Goal: Task Accomplishment & Management: Use online tool/utility

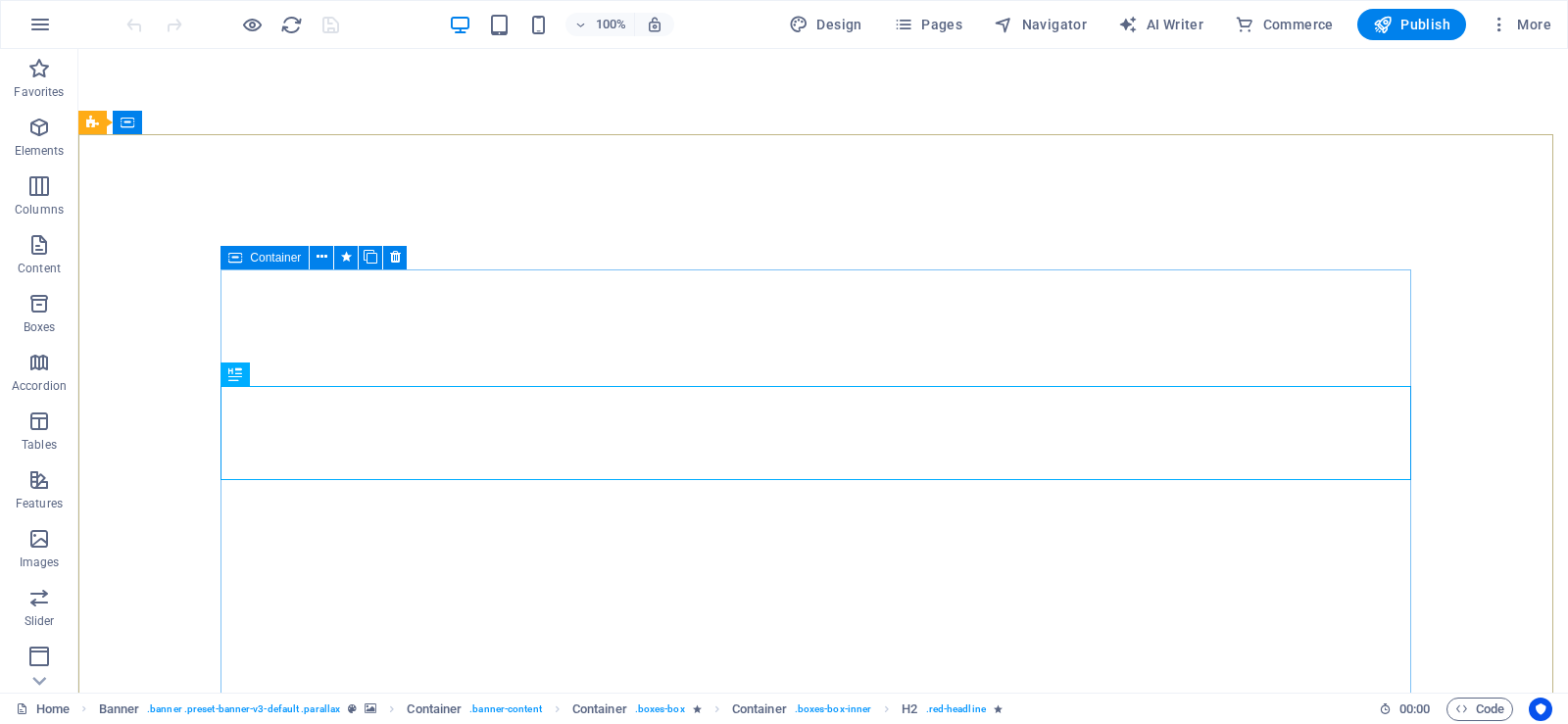
click at [249, 255] on div "Container" at bounding box center [264, 258] width 88 height 24
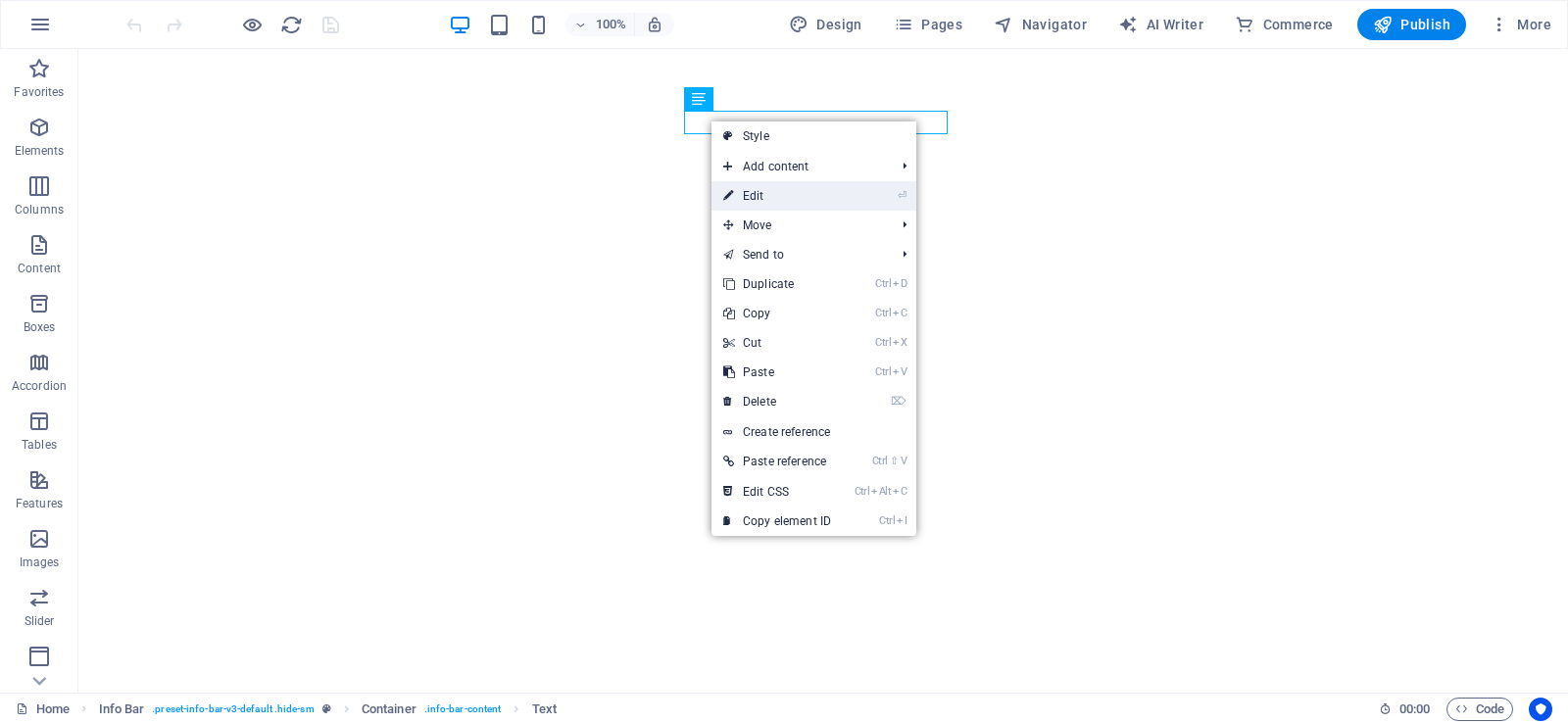
click at [776, 193] on link "⏎ Edit" at bounding box center [777, 197] width 131 height 30
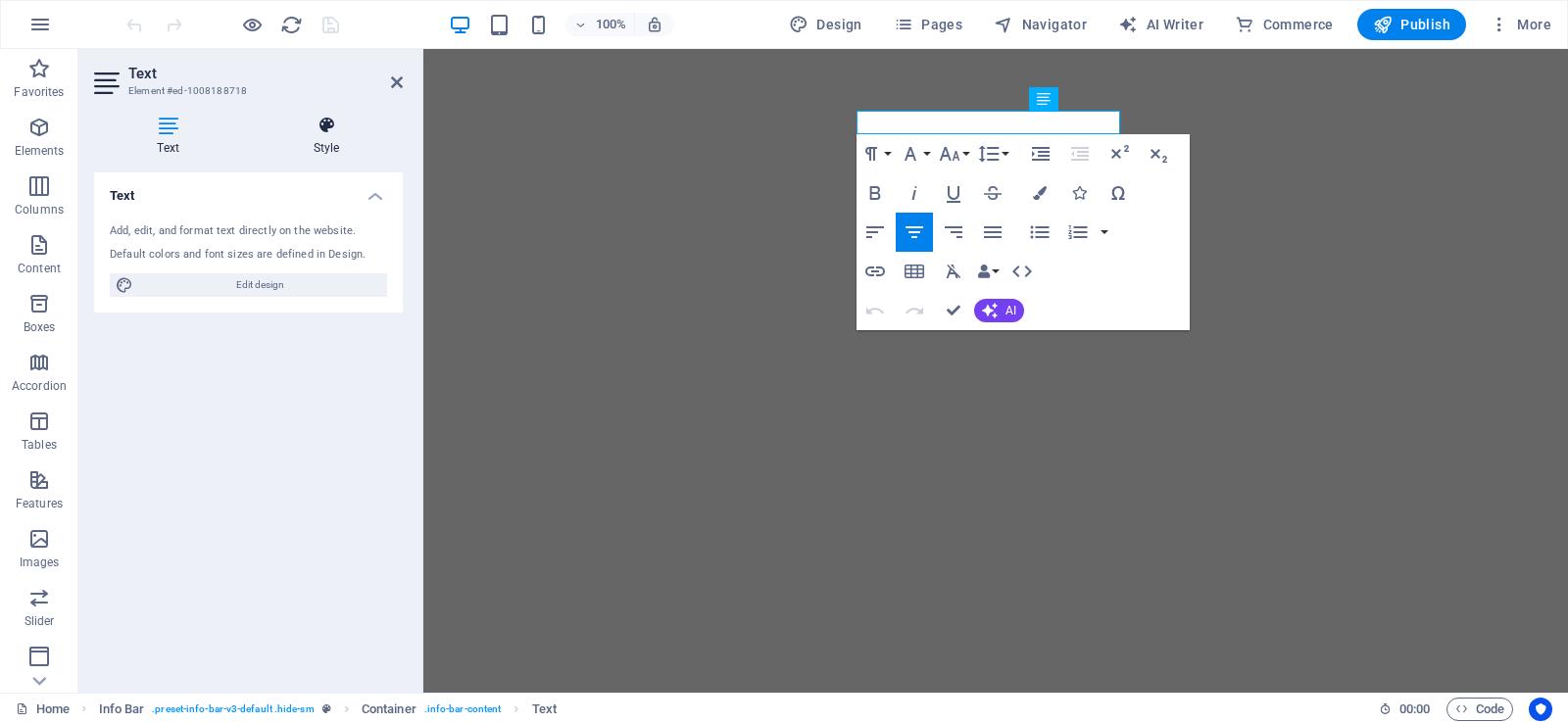
click at [322, 135] on h4 "Style" at bounding box center [327, 135] width 153 height 41
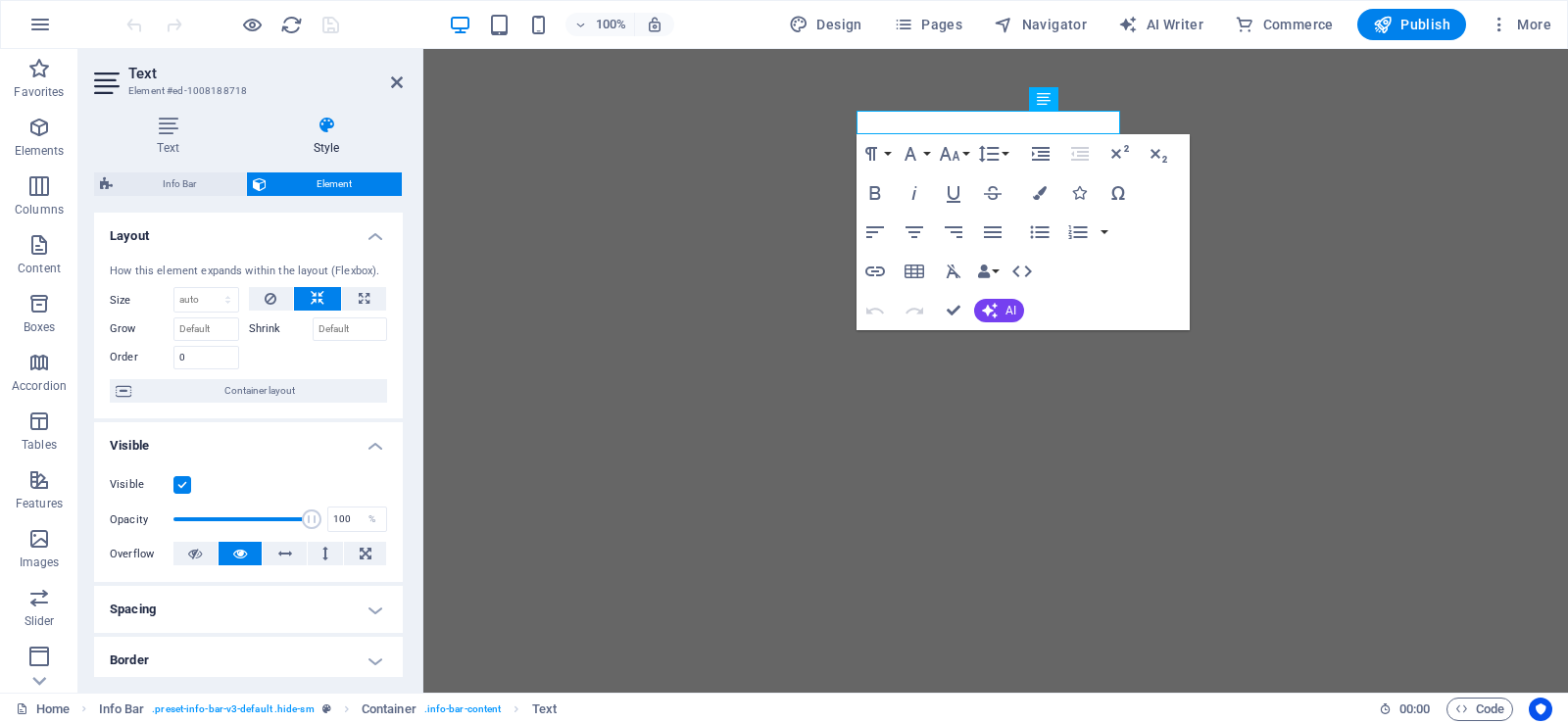
click at [185, 481] on label at bounding box center [183, 485] width 18 height 18
click at [0, 0] on input "Visible" at bounding box center [0, 0] width 0 height 0
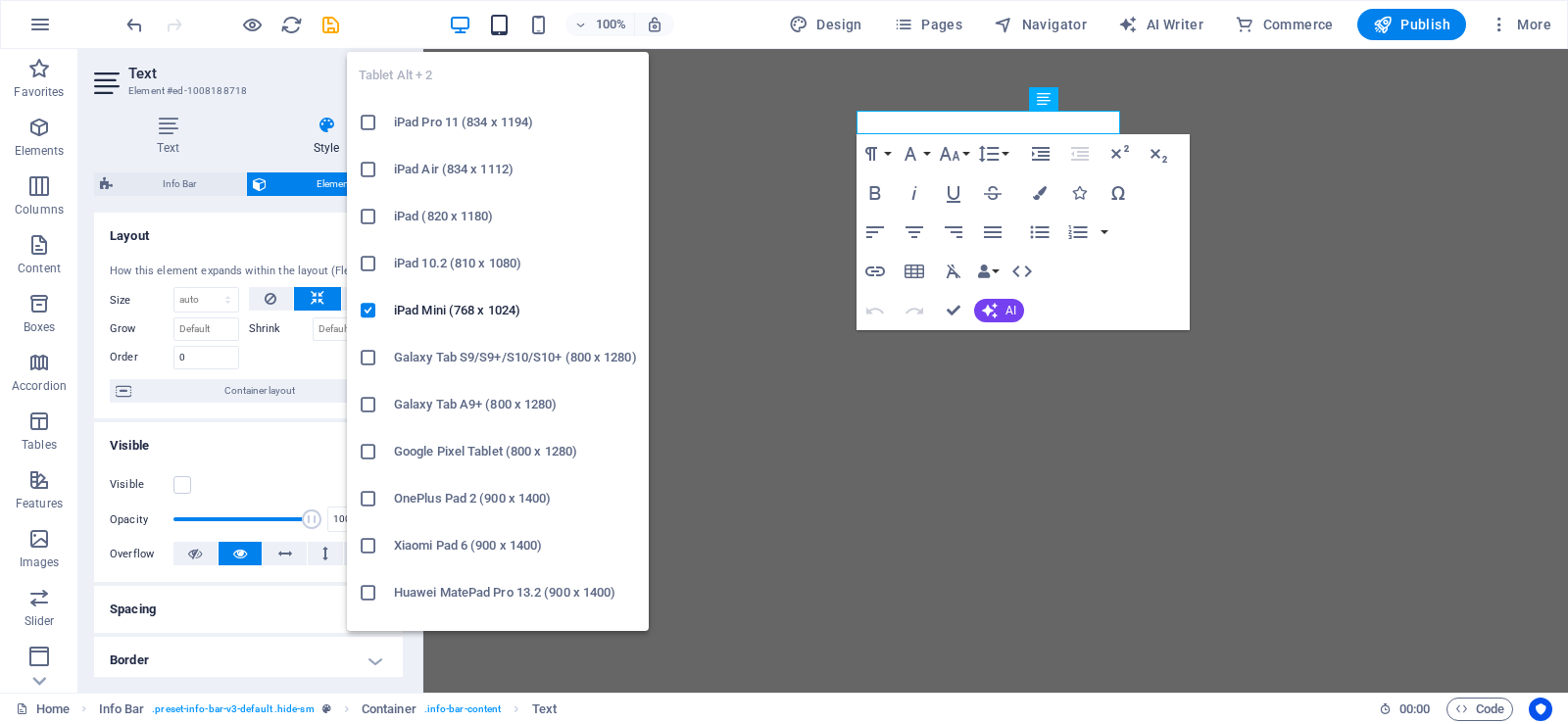
click at [509, 23] on icon "button" at bounding box center [499, 25] width 23 height 23
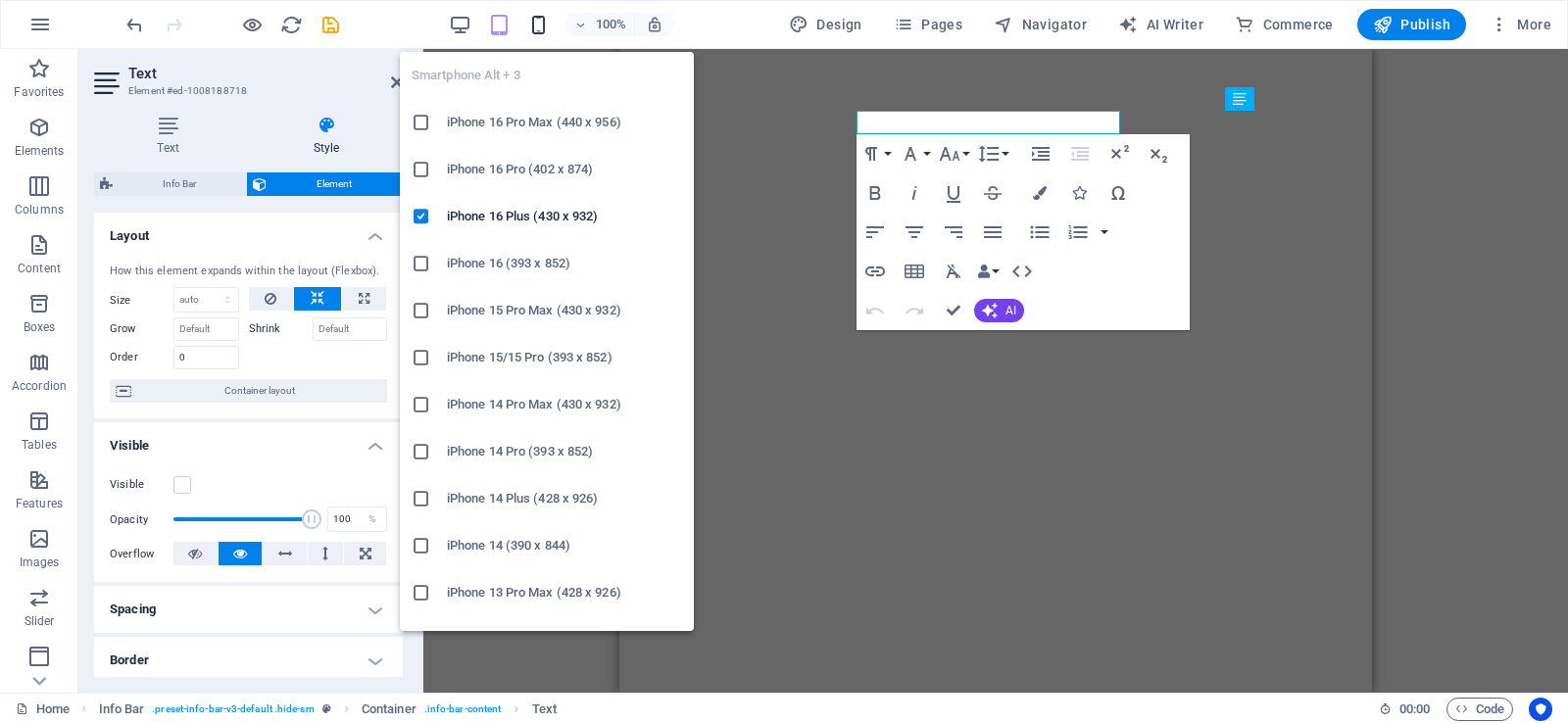
click at [537, 24] on icon "button" at bounding box center [538, 25] width 23 height 23
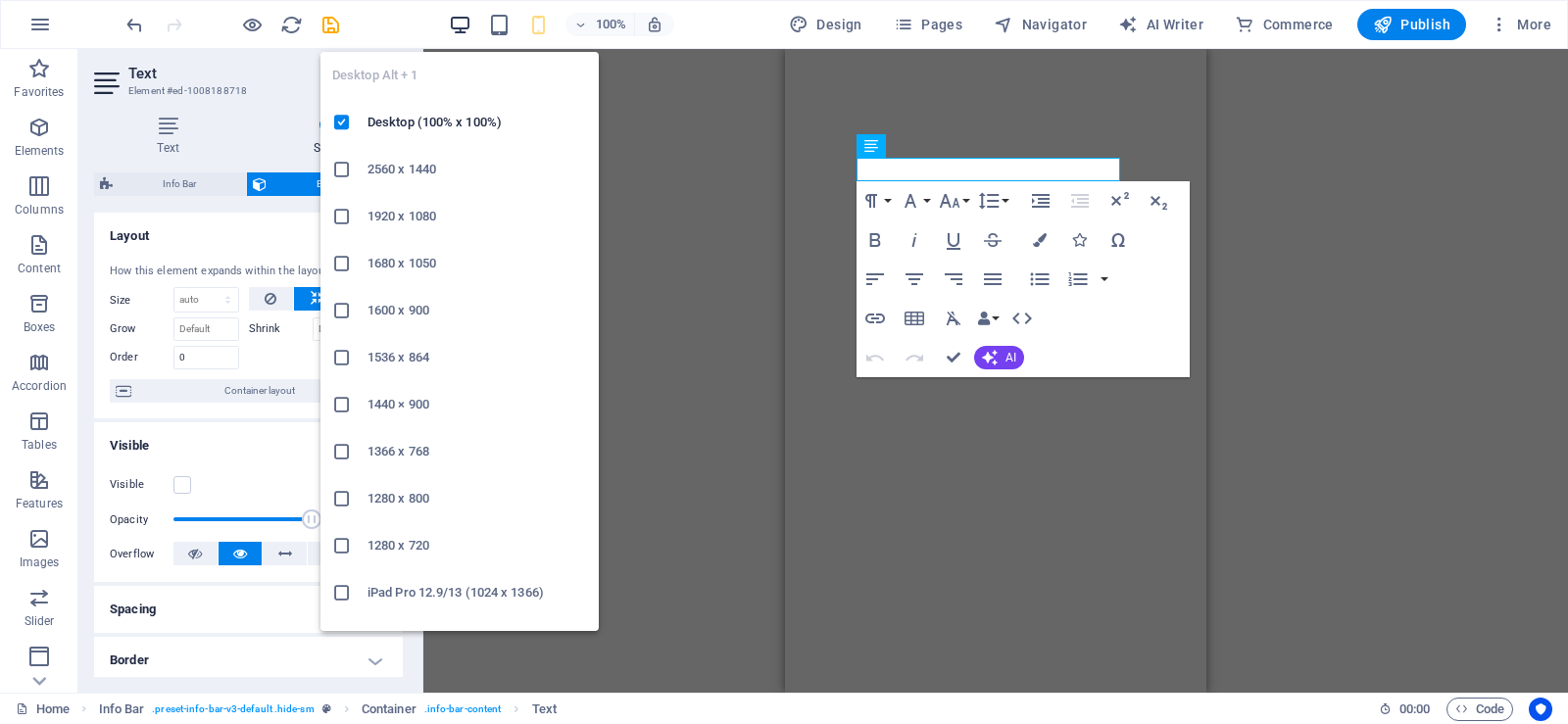
click at [467, 30] on icon "button" at bounding box center [460, 25] width 23 height 23
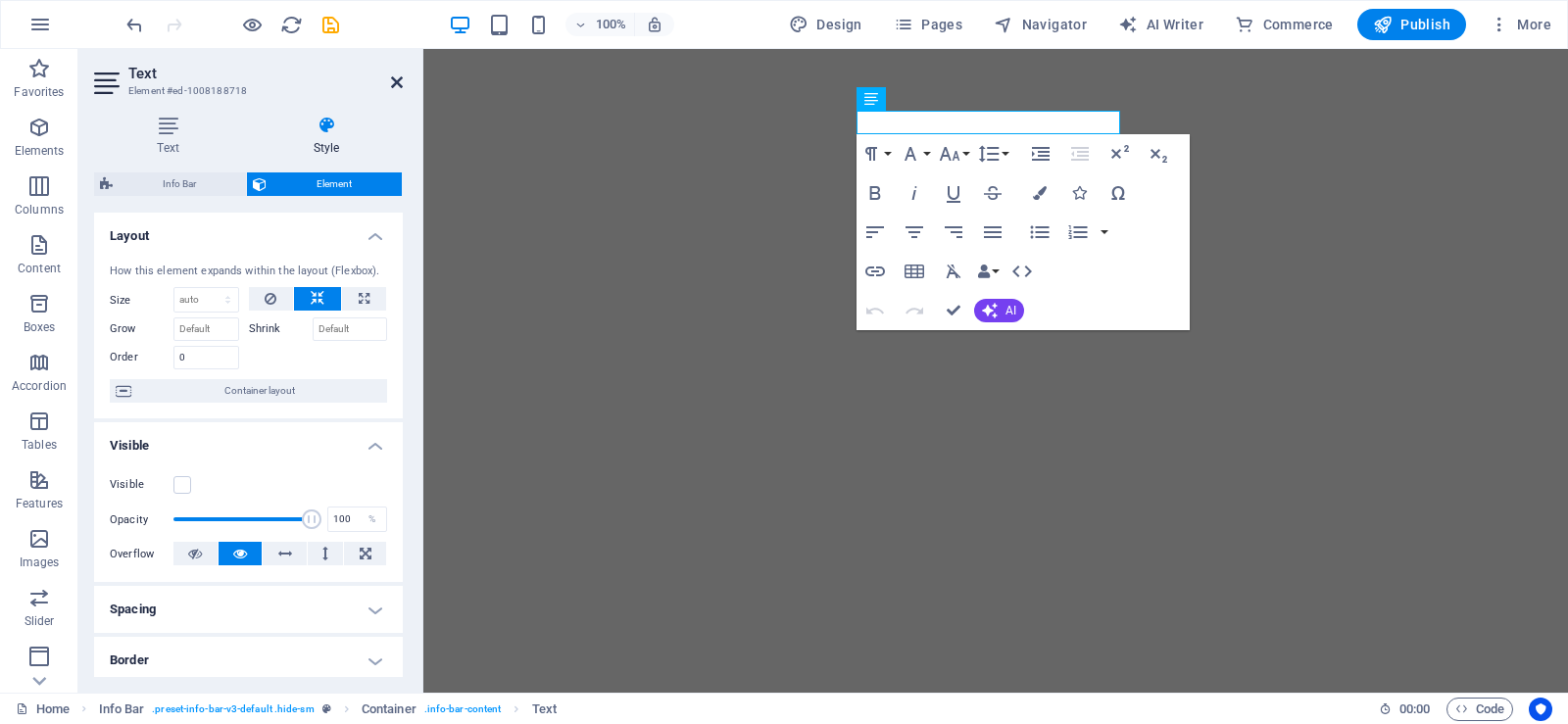
click at [391, 80] on icon at bounding box center [397, 82] width 12 height 16
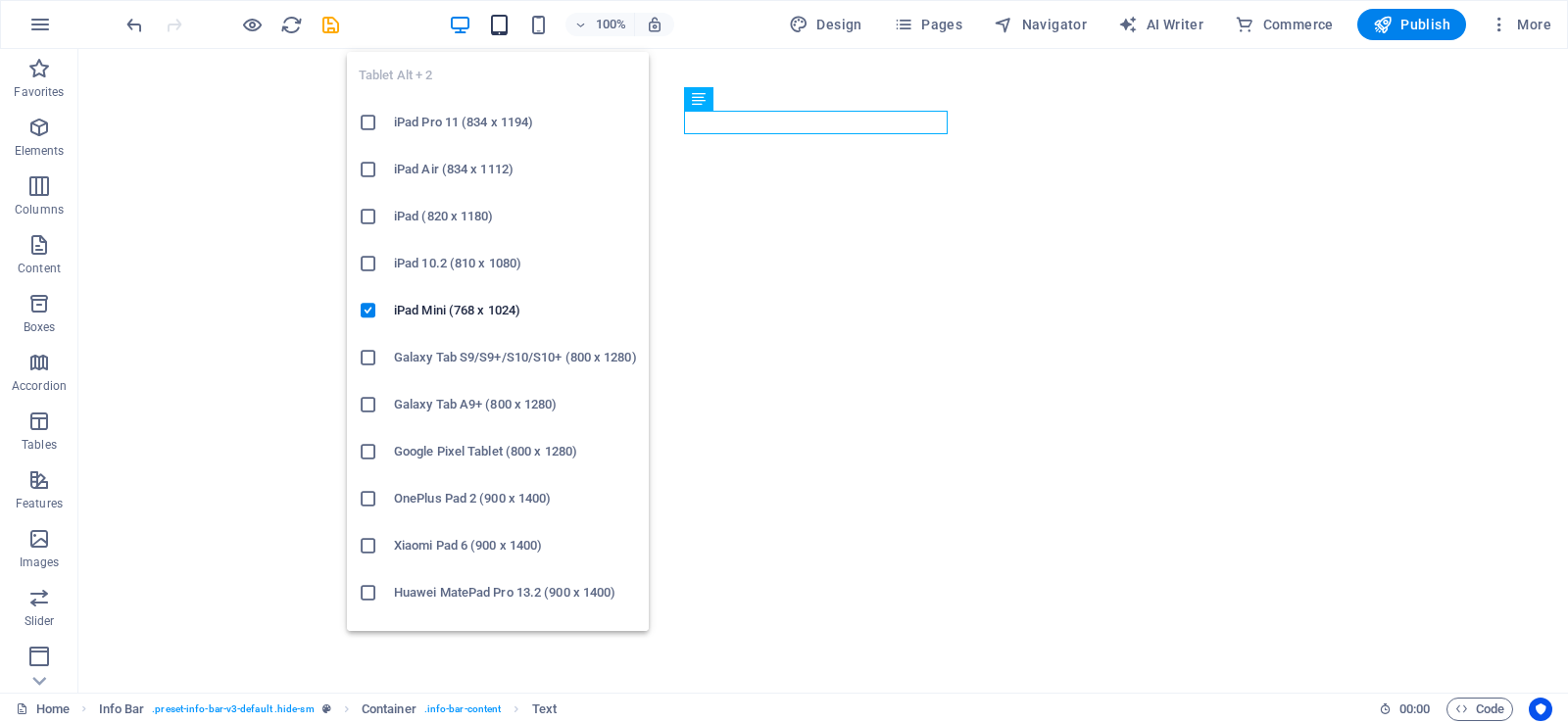
click at [500, 21] on icon "button" at bounding box center [499, 25] width 23 height 23
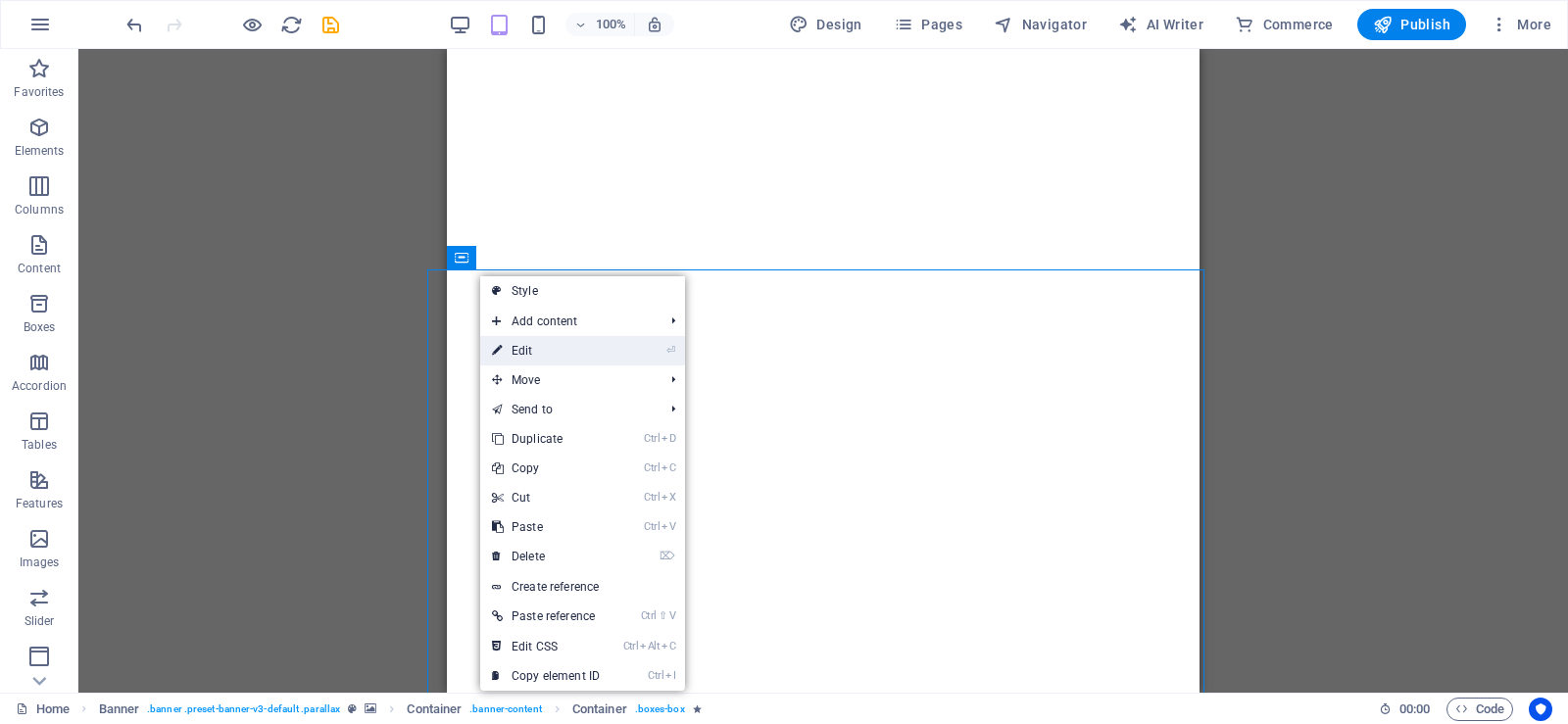
click at [518, 349] on link "⏎ Edit" at bounding box center [545, 351] width 131 height 30
select select "%"
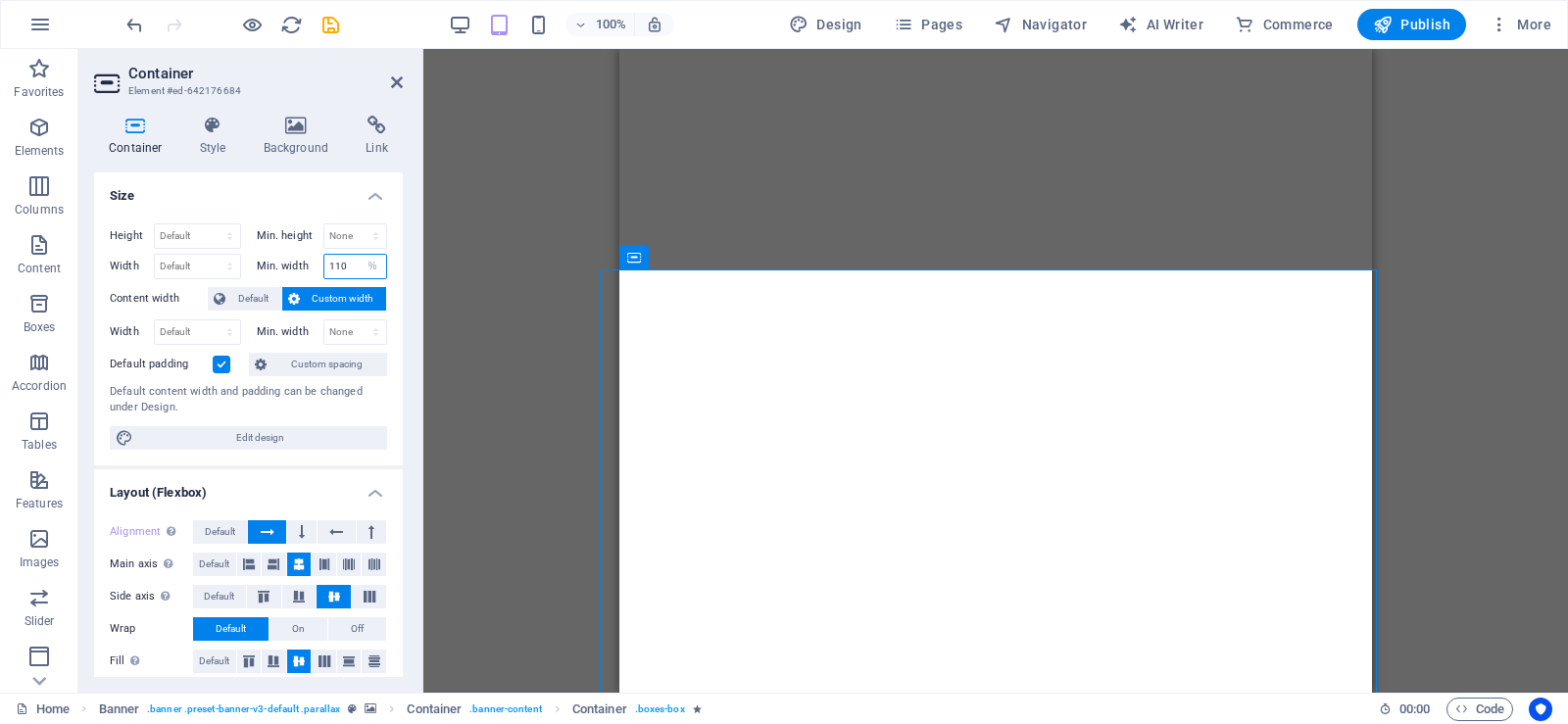
click at [335, 266] on input "110" at bounding box center [356, 267] width 63 height 24
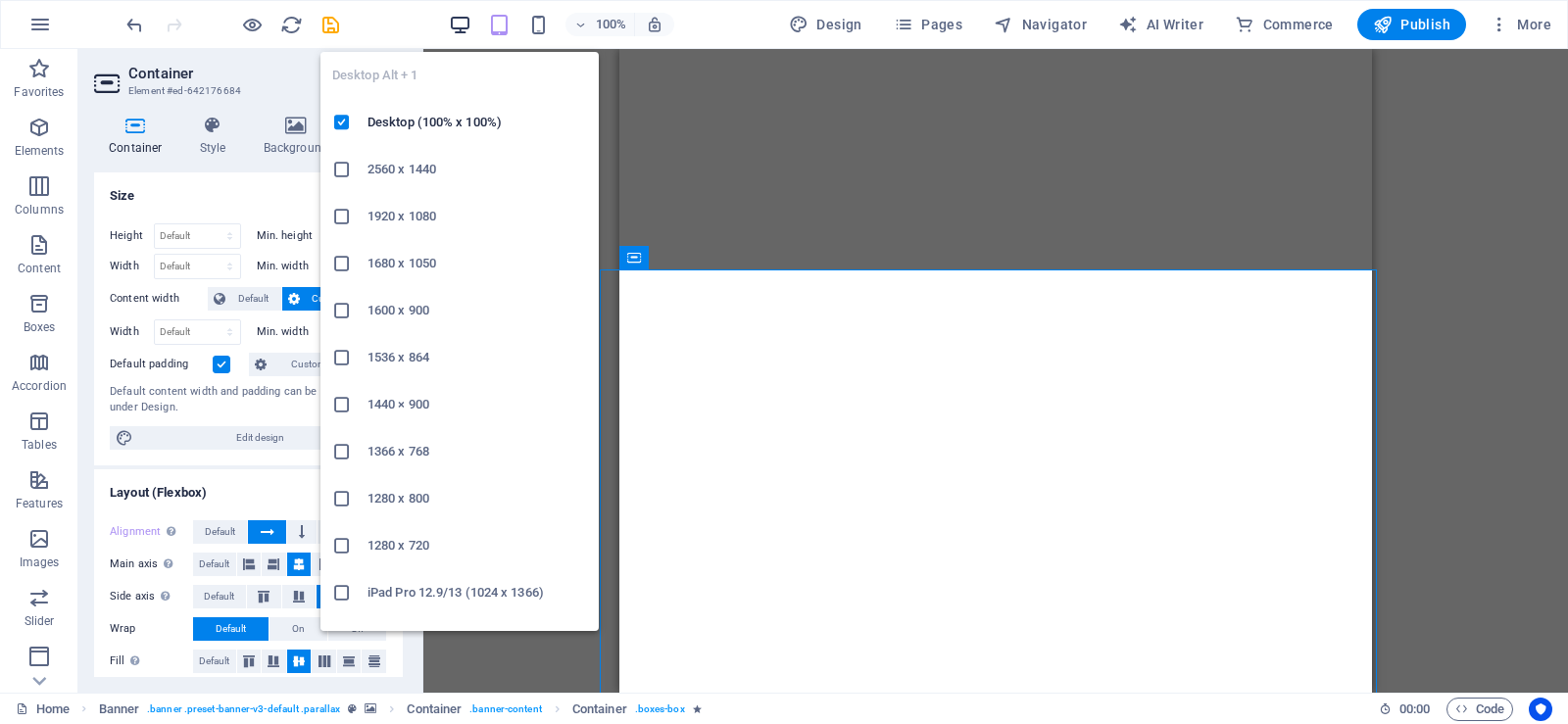
click at [471, 28] on icon "button" at bounding box center [460, 25] width 23 height 23
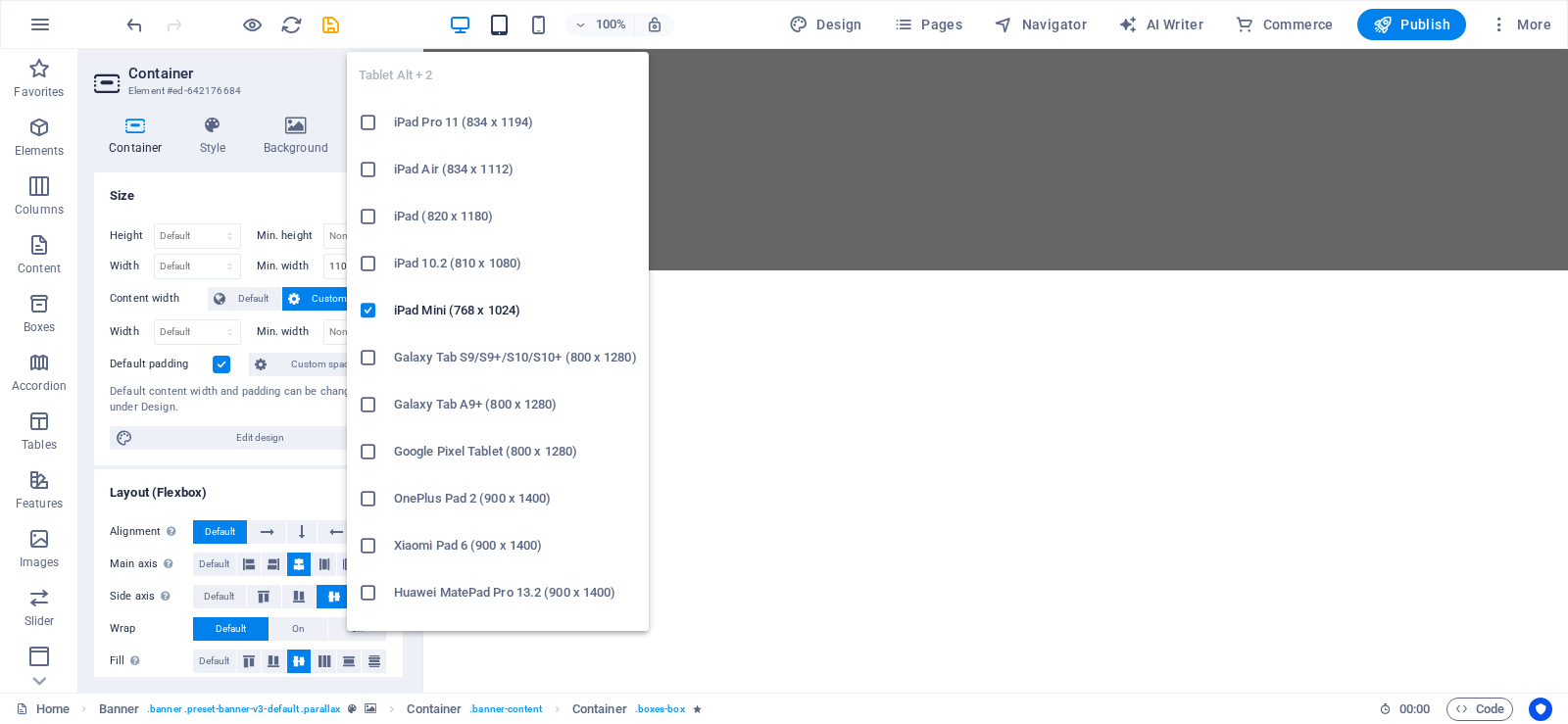
click at [495, 33] on icon "button" at bounding box center [499, 25] width 23 height 23
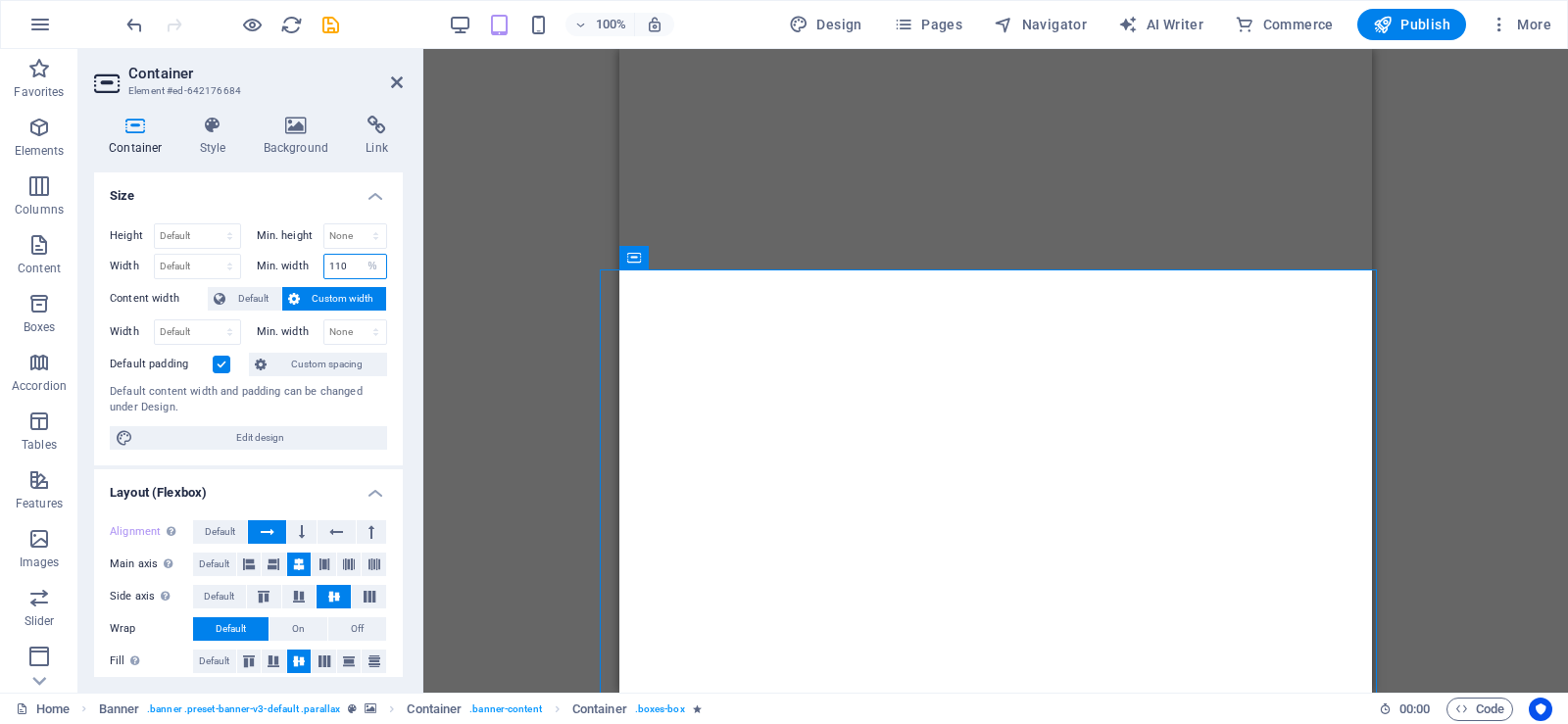
click at [338, 259] on input "110" at bounding box center [356, 267] width 63 height 24
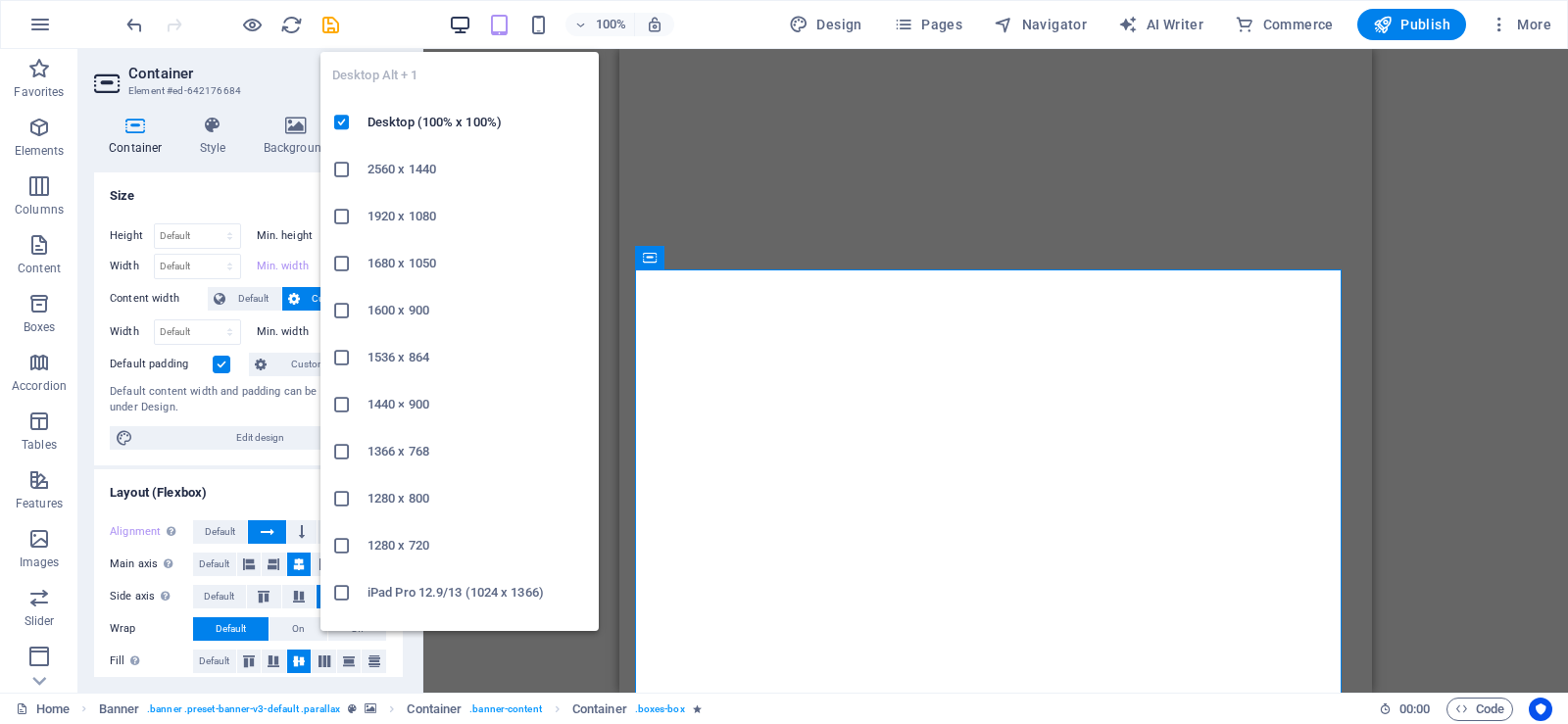
click at [467, 25] on icon "button" at bounding box center [460, 25] width 23 height 23
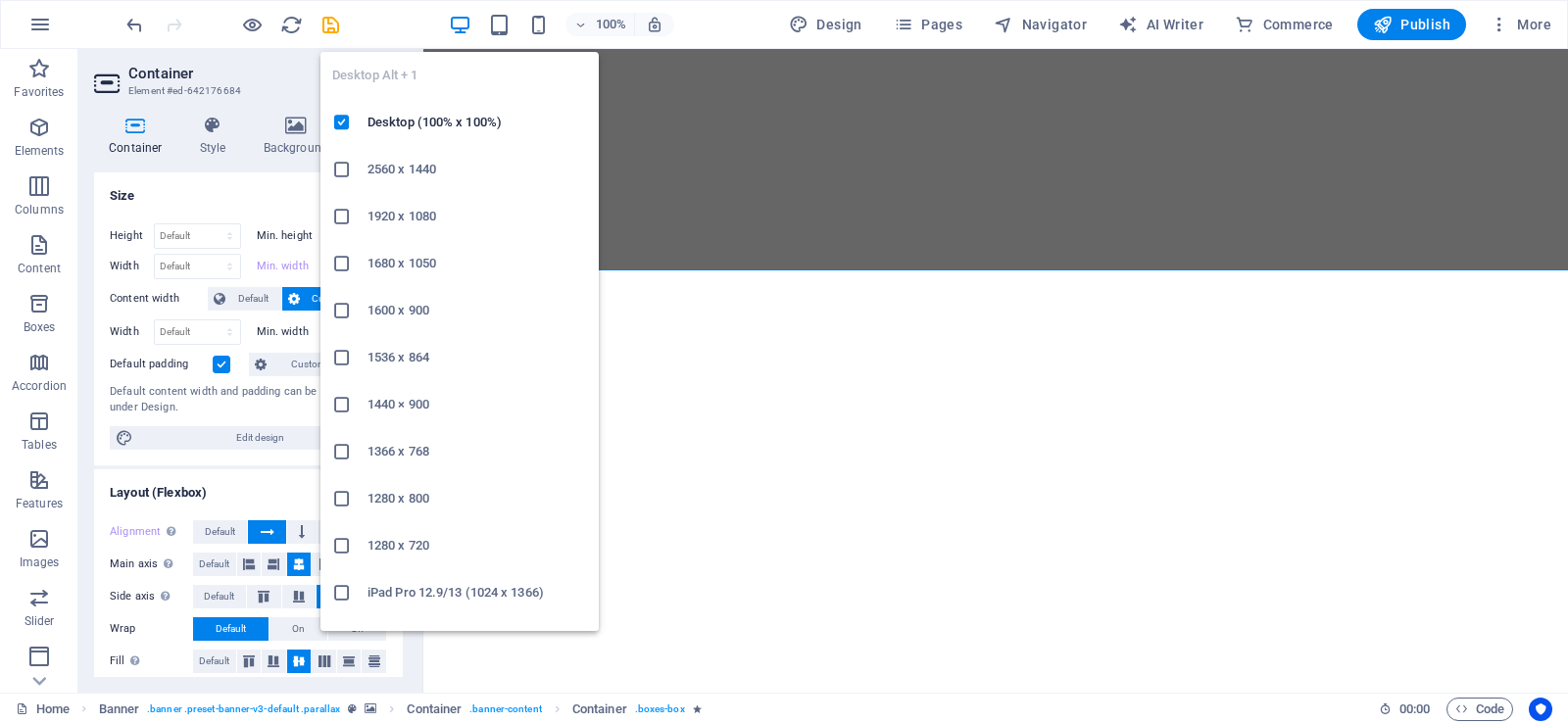
type input "110"
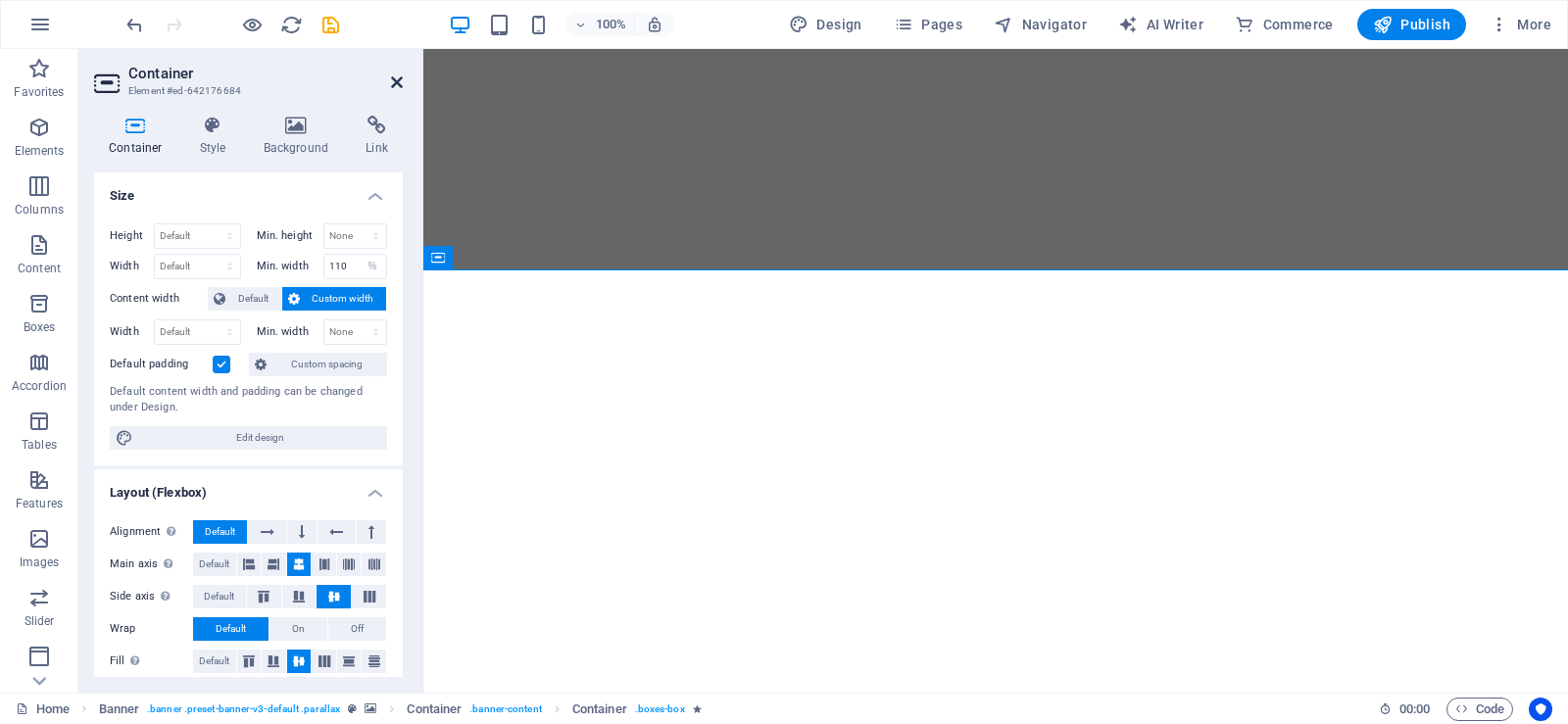
click at [392, 85] on icon at bounding box center [397, 82] width 12 height 16
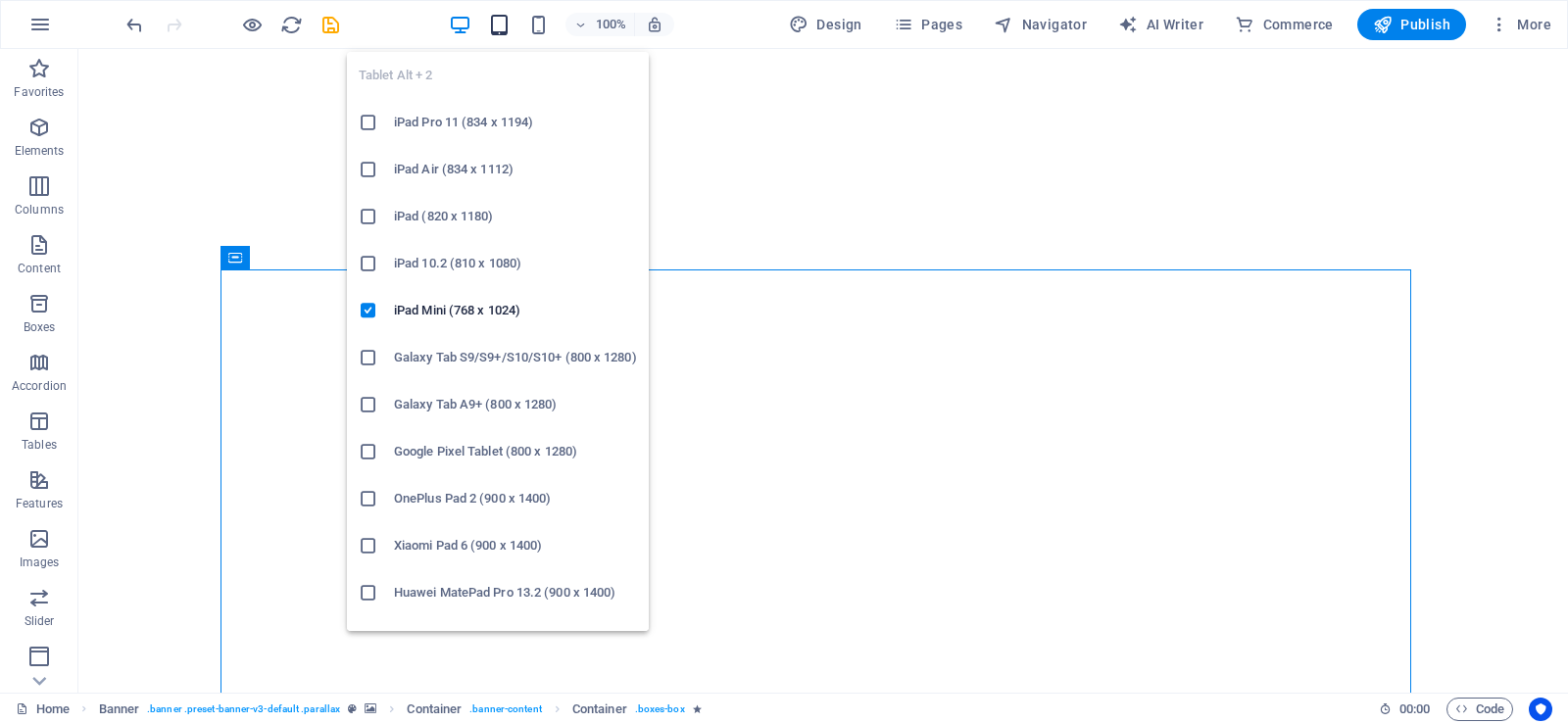
click at [497, 28] on icon "button" at bounding box center [499, 25] width 23 height 23
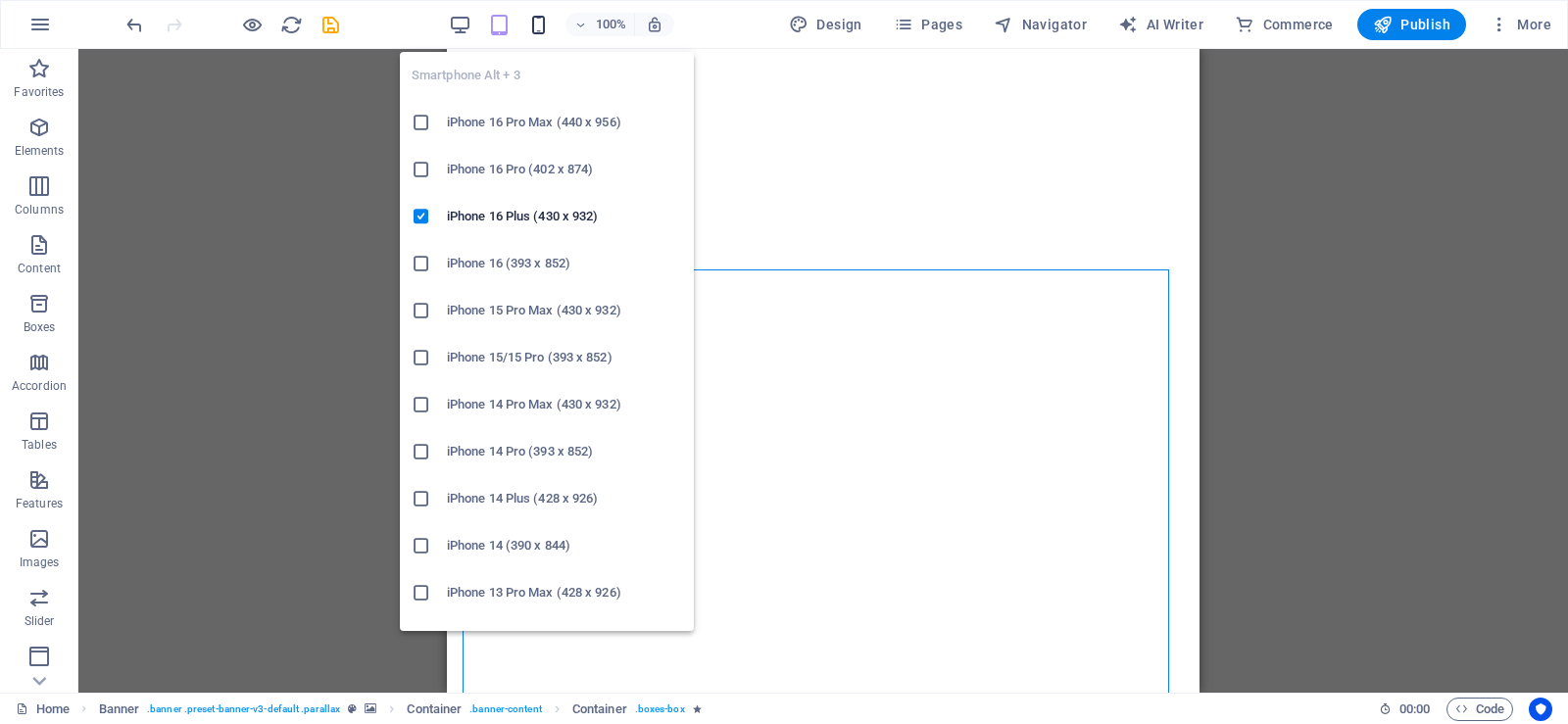
click at [531, 25] on icon "button" at bounding box center [538, 25] width 23 height 23
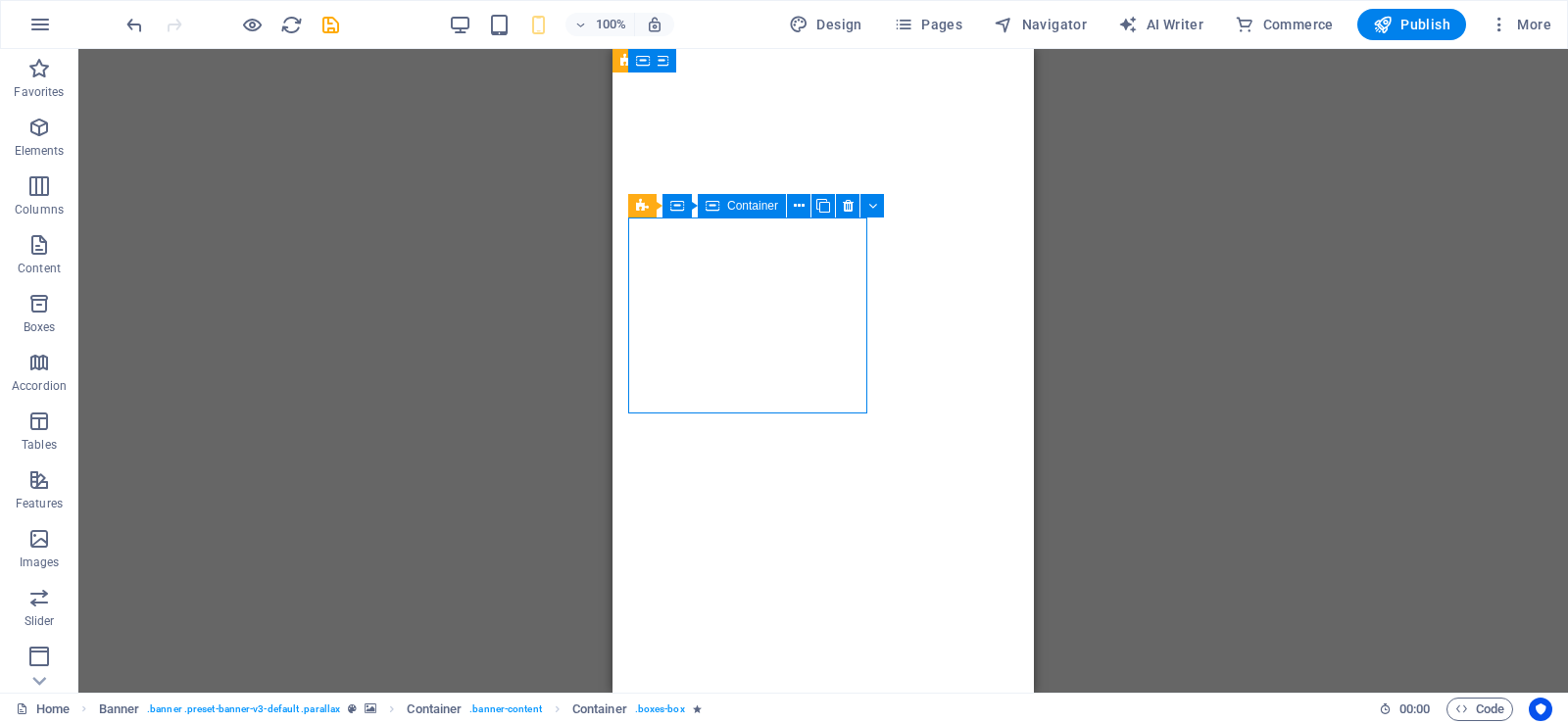
select select "px"
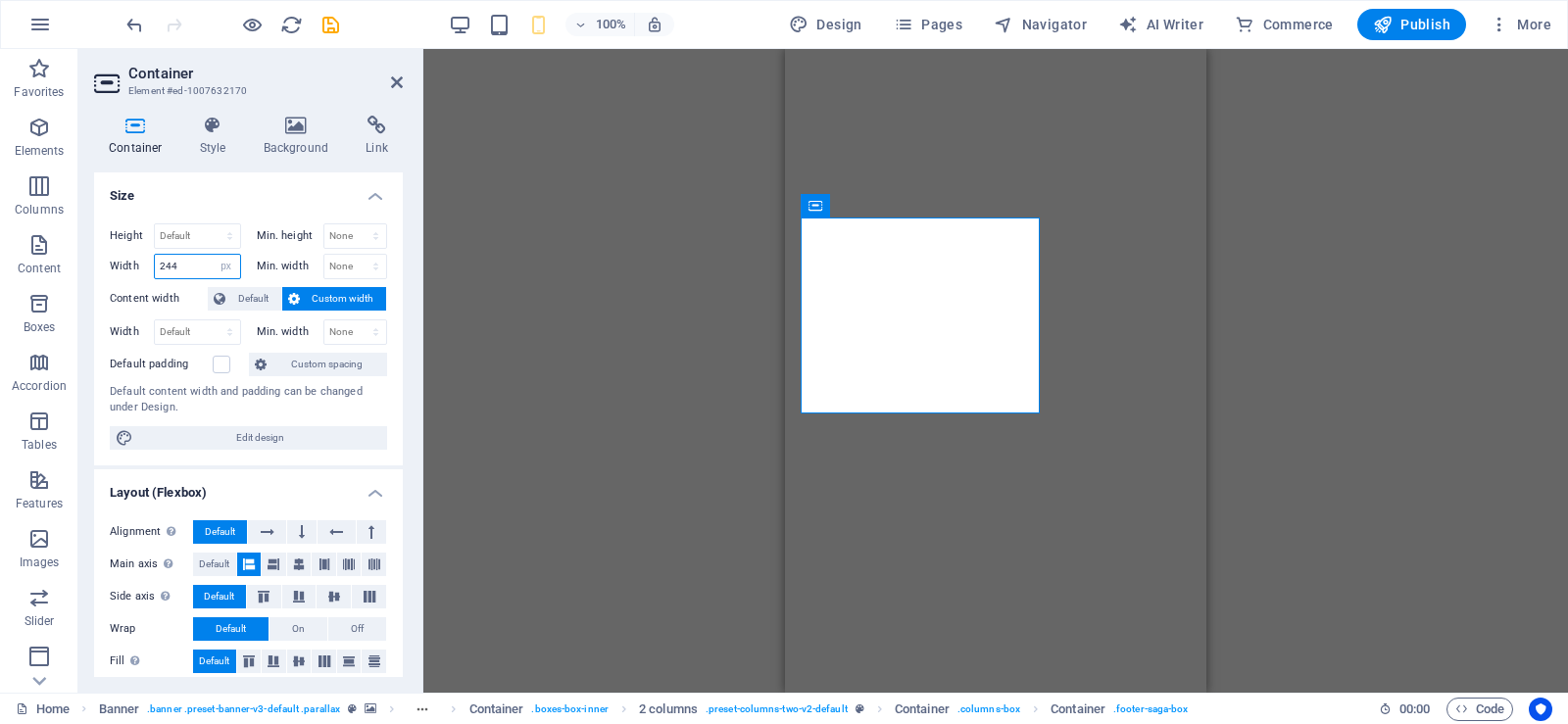
click at [165, 261] on input "244" at bounding box center [198, 267] width 85 height 24
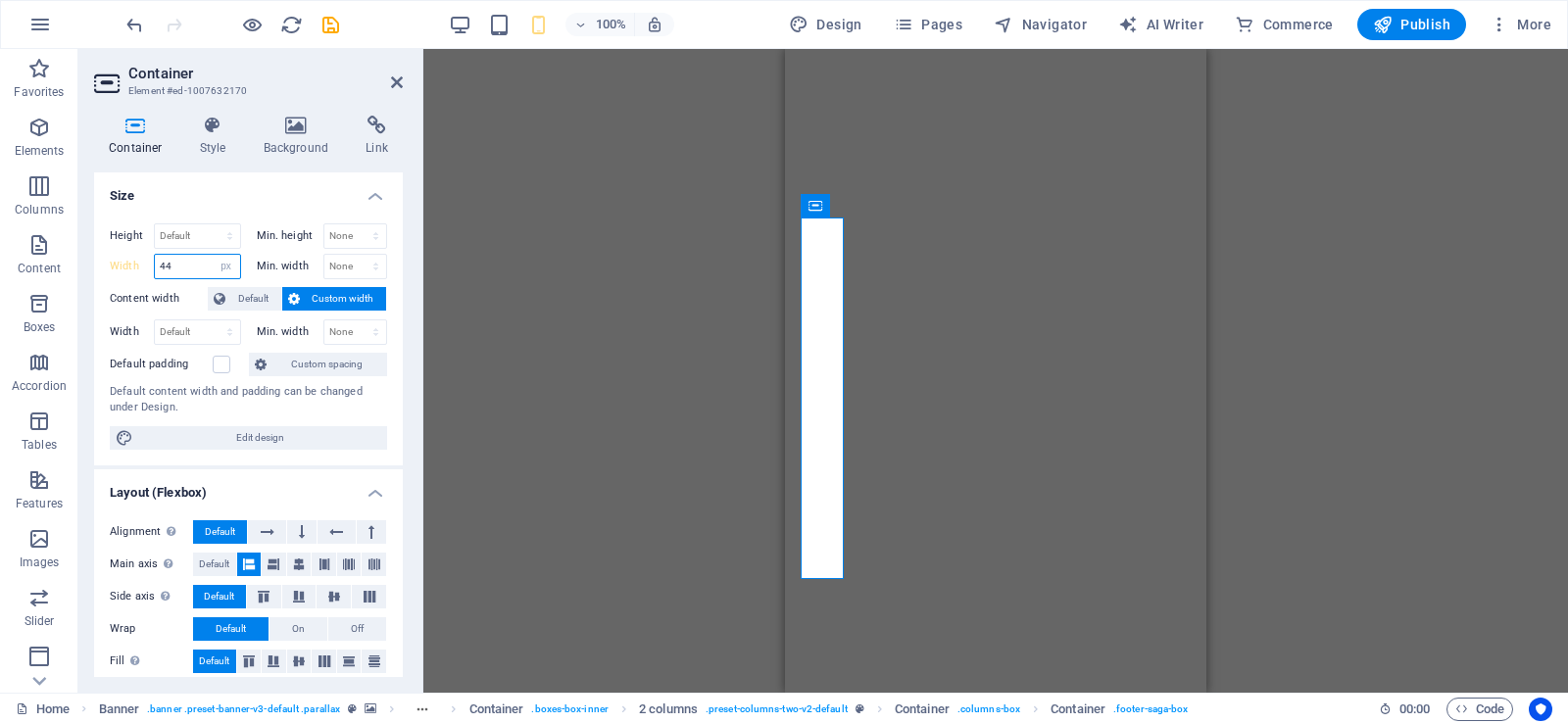
type input "144"
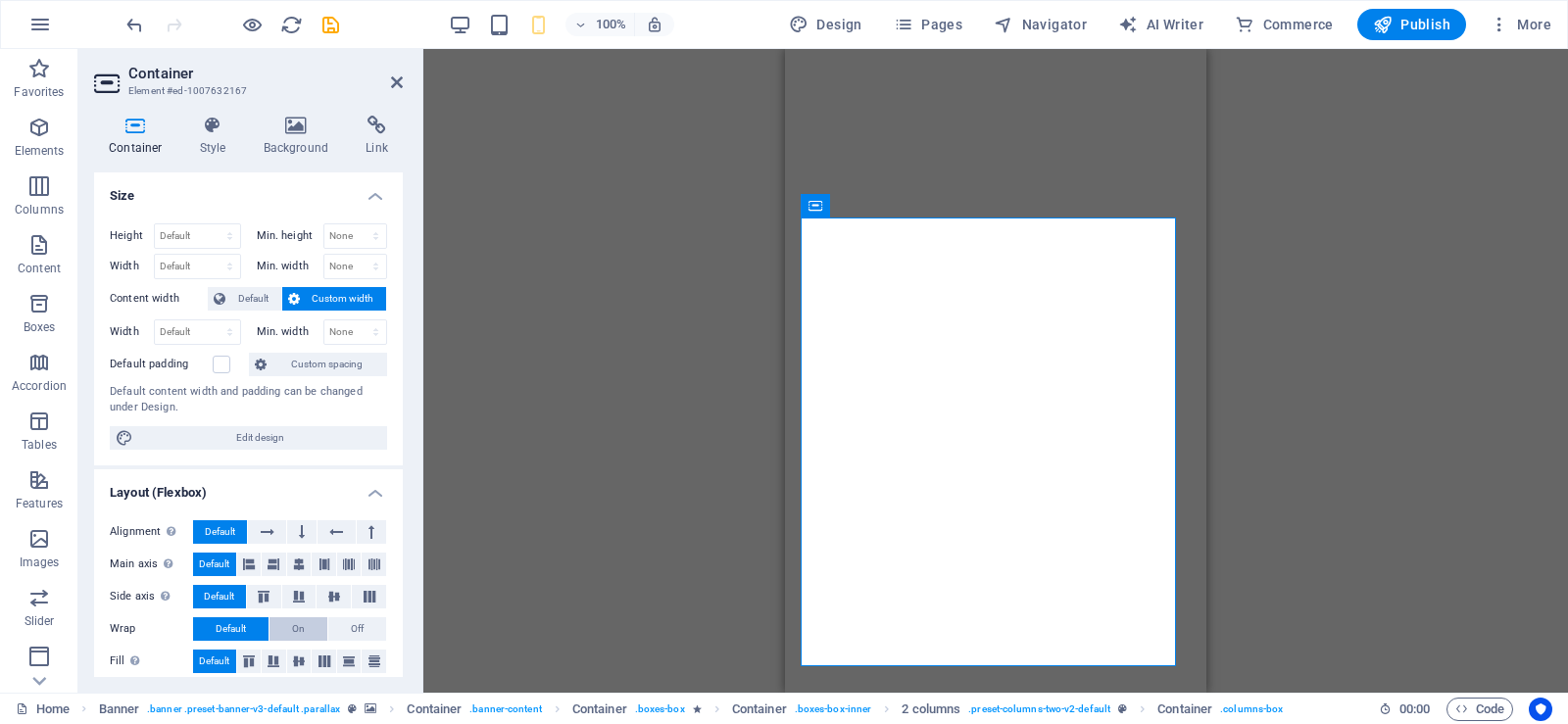
click at [297, 627] on span "On" at bounding box center [298, 630] width 13 height 24
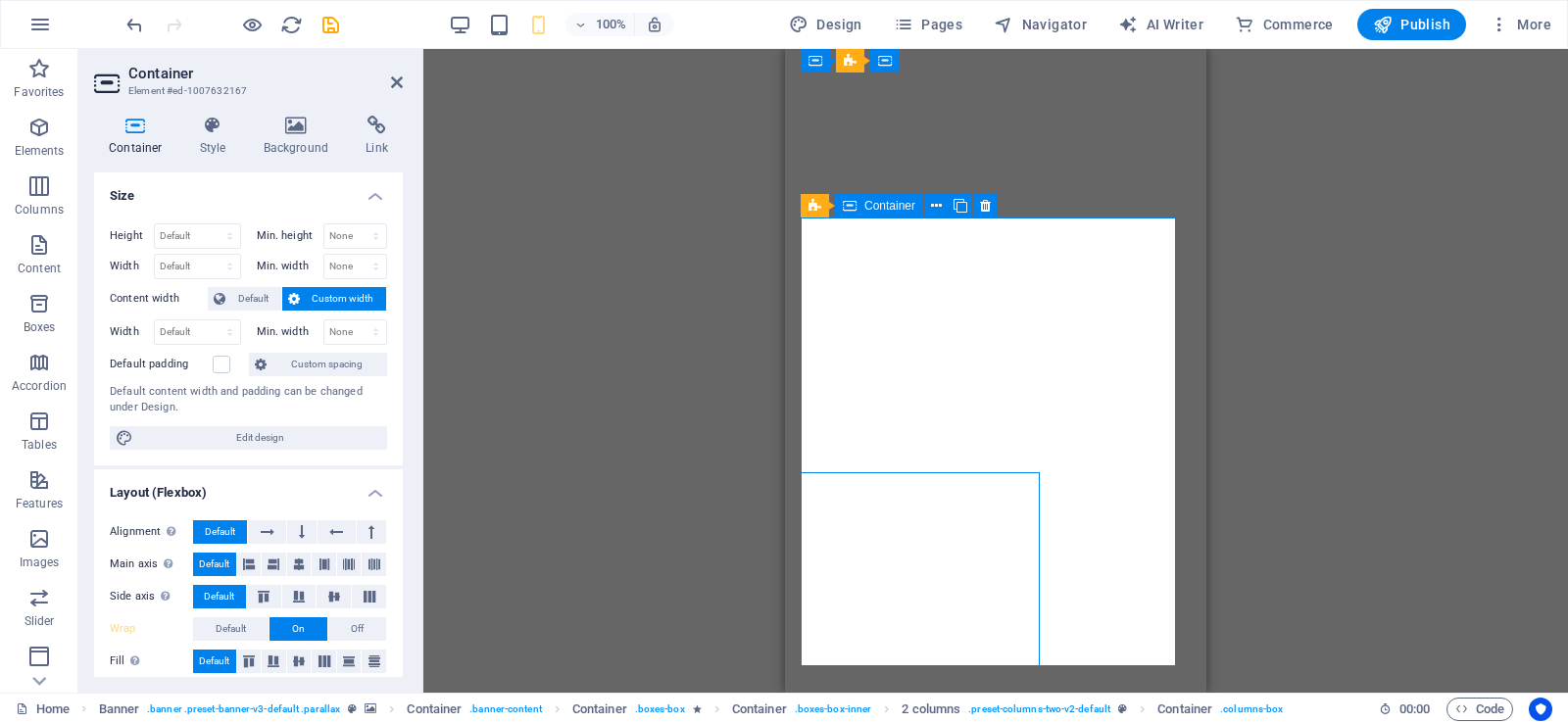
select select "px"
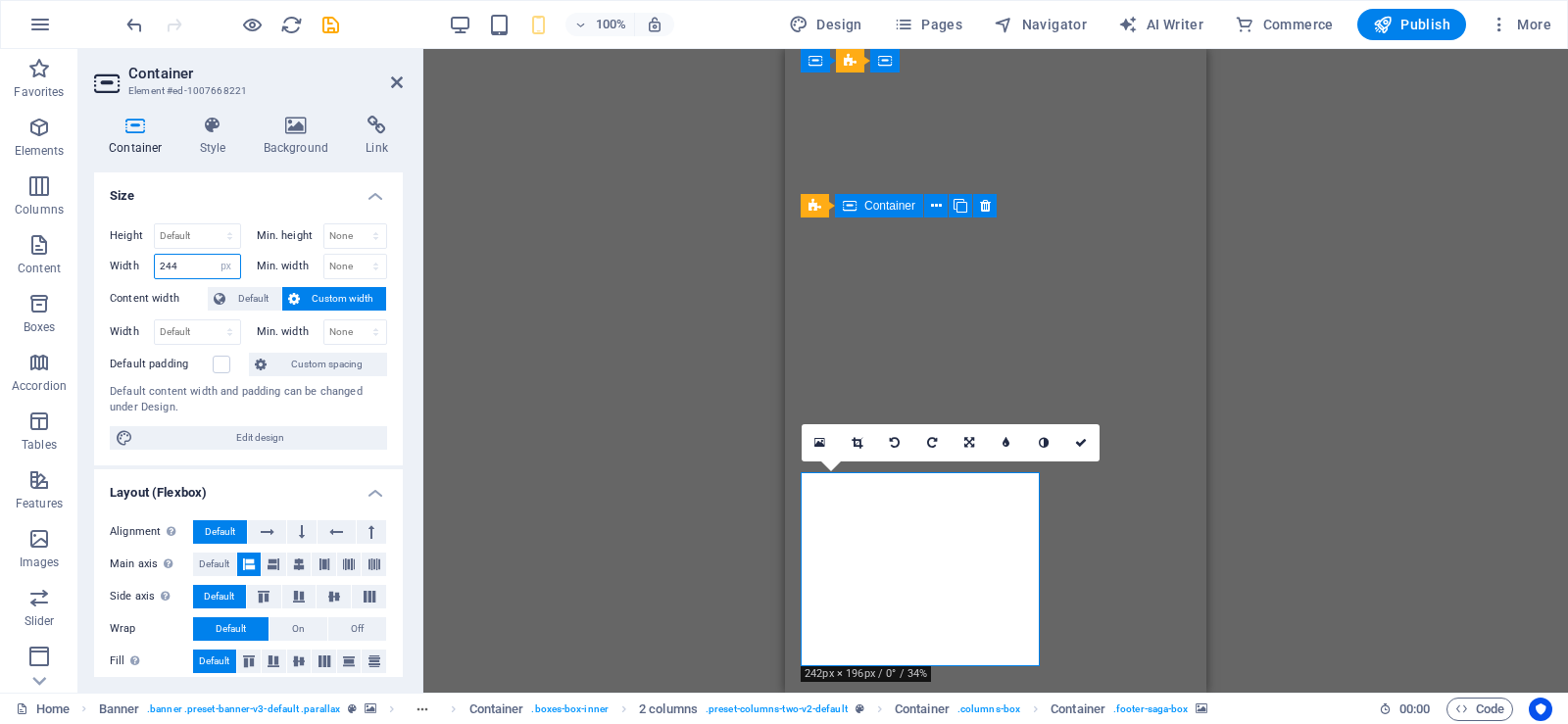
click at [166, 261] on input "244" at bounding box center [198, 267] width 85 height 24
click at [172, 268] on input "244" at bounding box center [198, 267] width 85 height 24
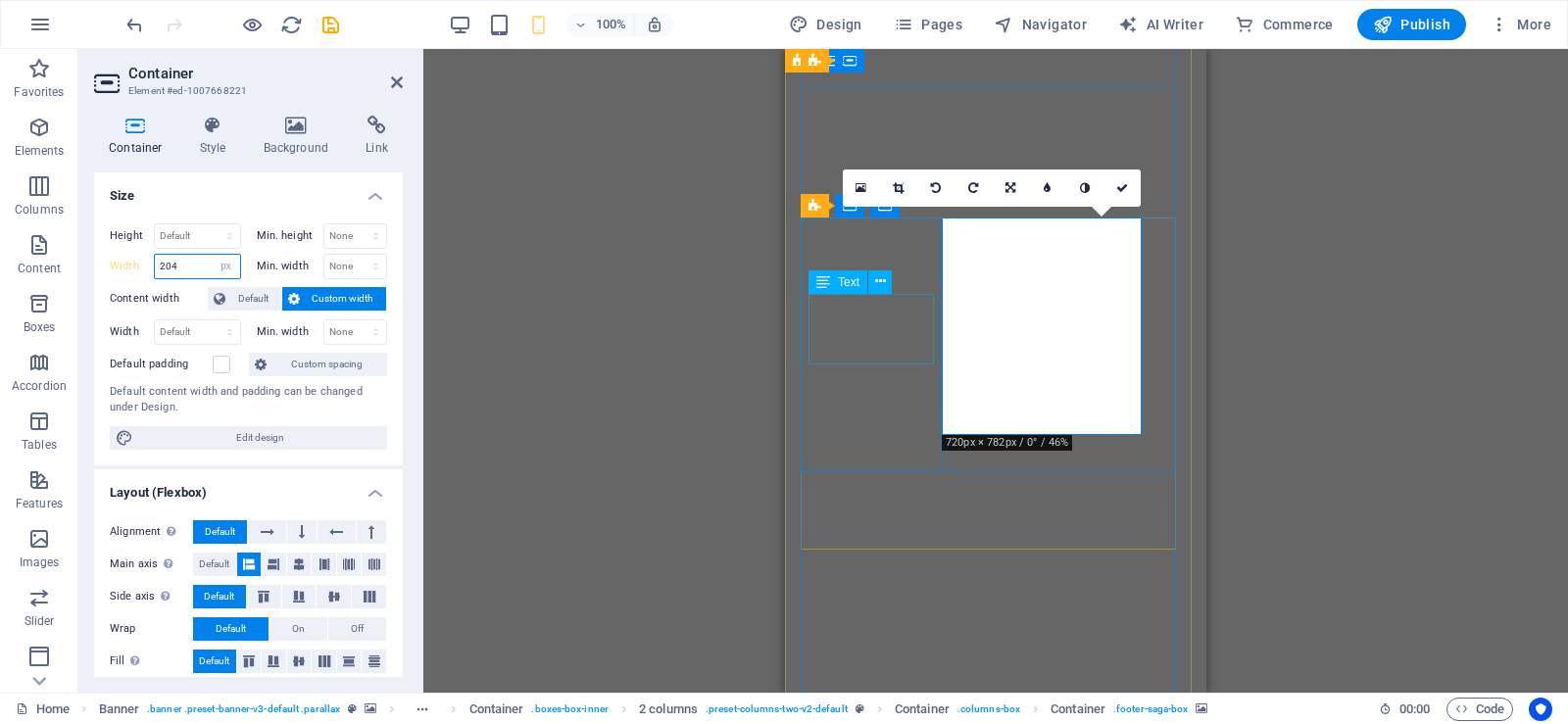
type input "204"
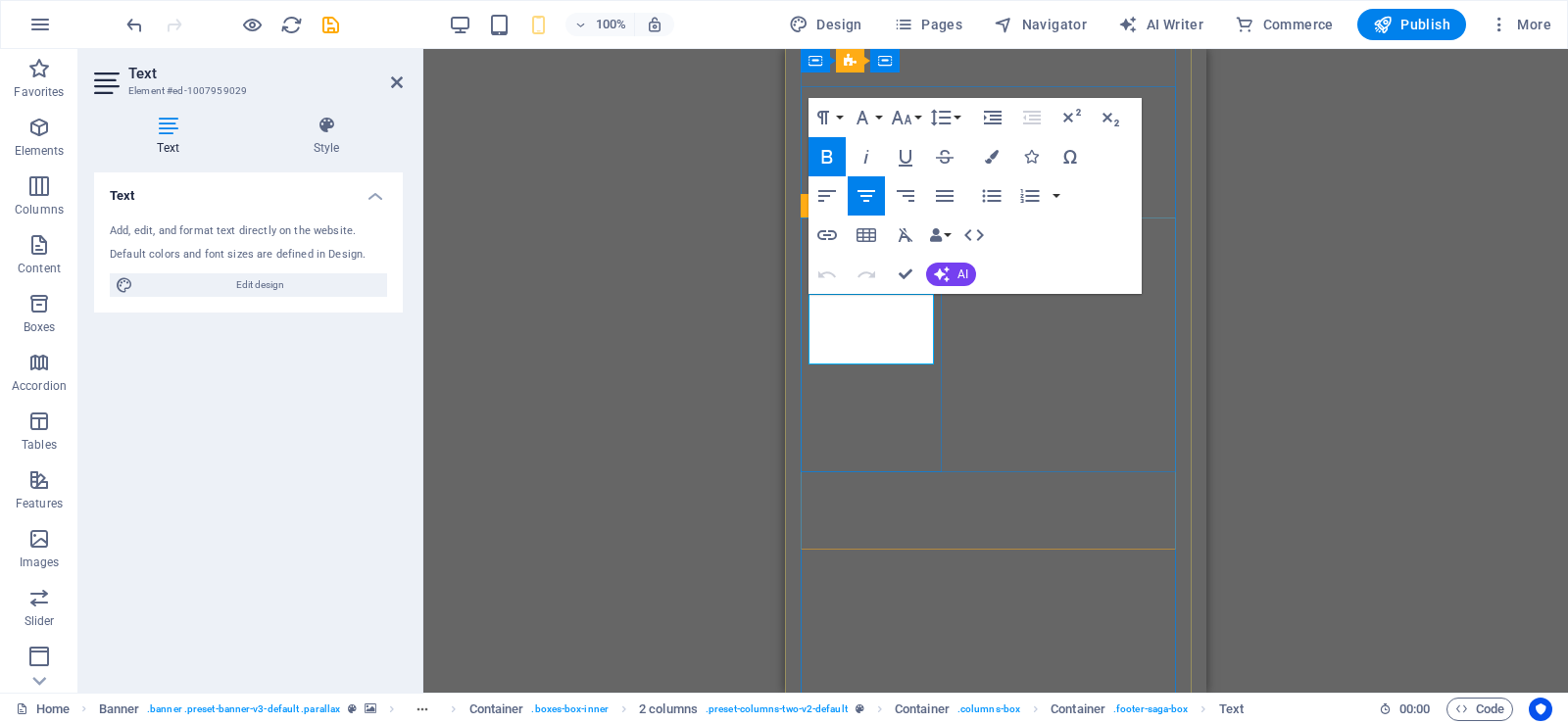
select select "px"
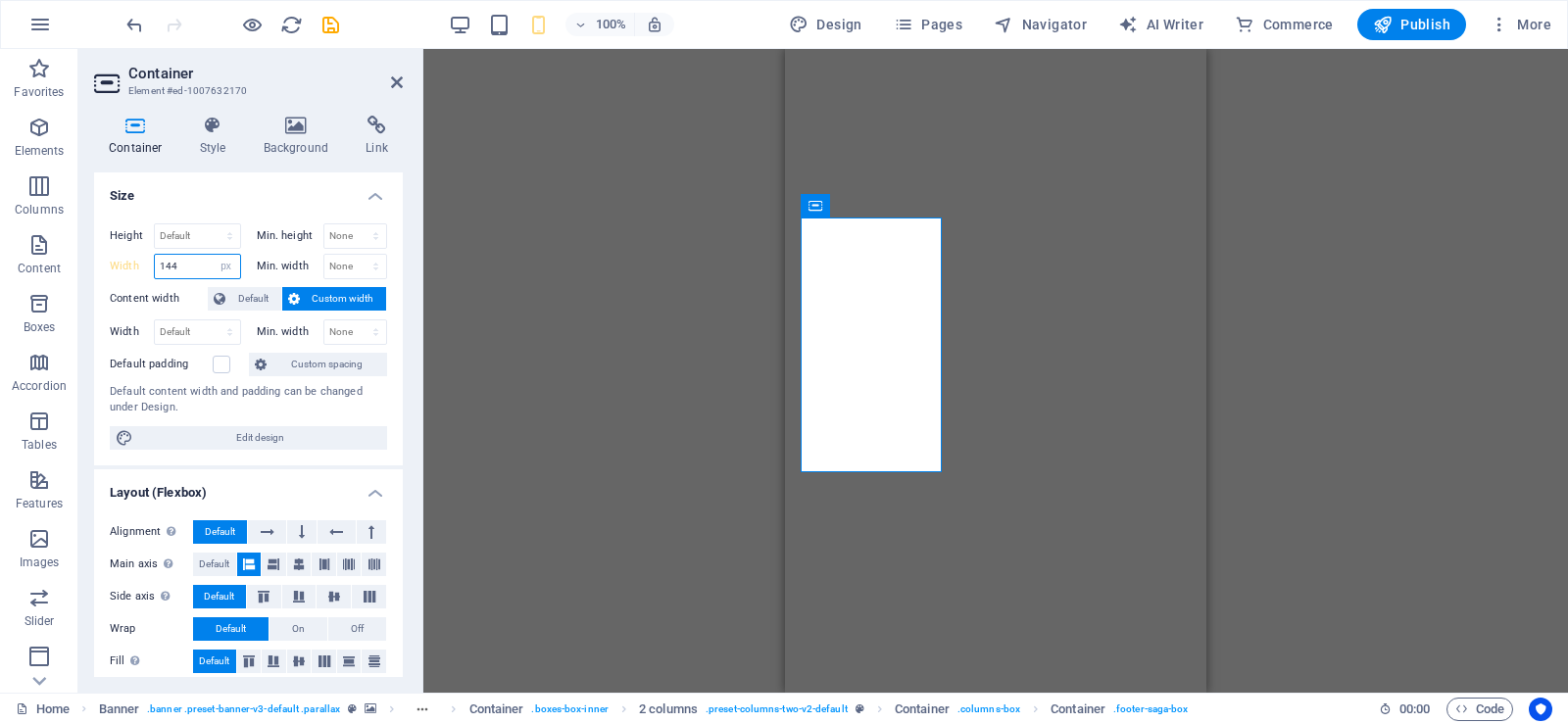
click at [165, 260] on input "144" at bounding box center [198, 267] width 85 height 24
click at [170, 264] on input "144" at bounding box center [198, 267] width 85 height 24
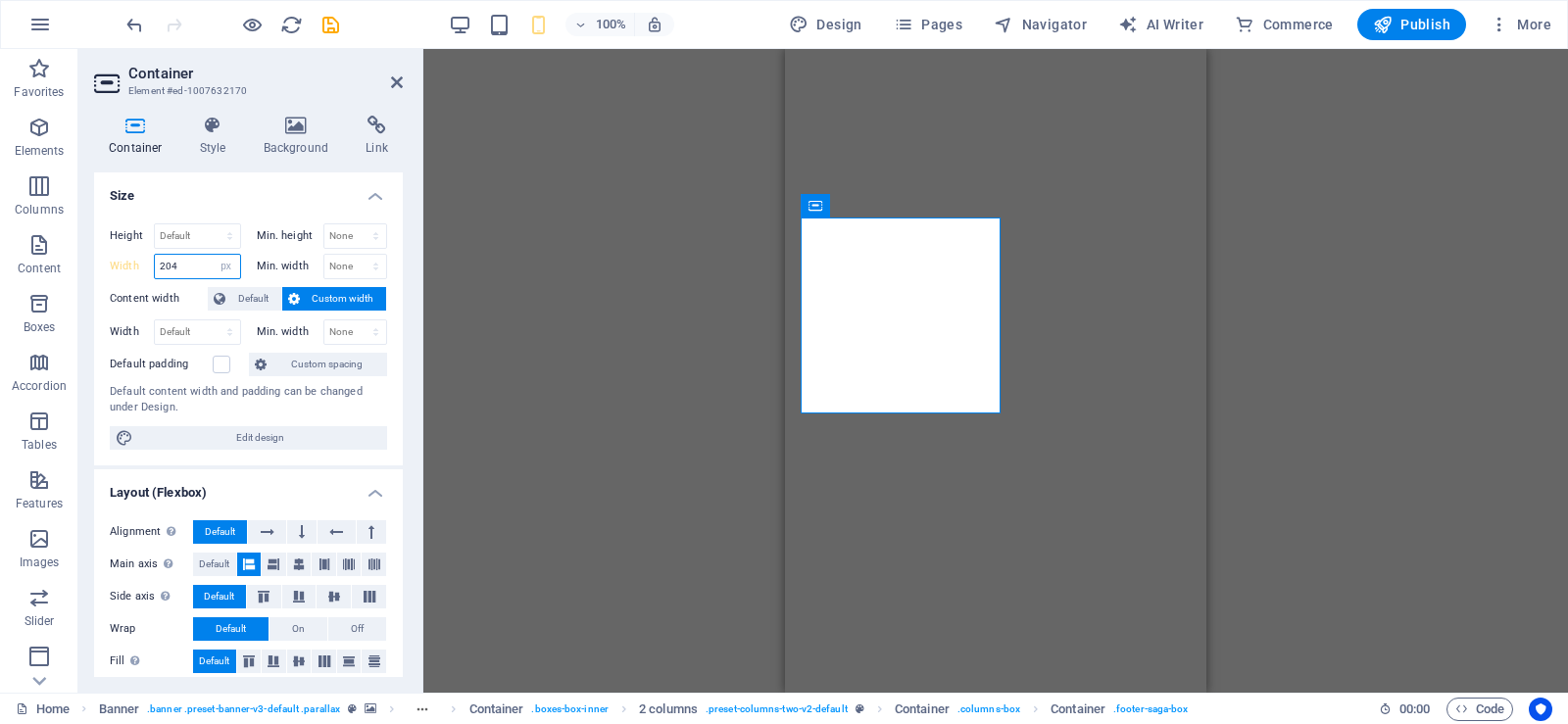
click at [190, 270] on input "204" at bounding box center [198, 267] width 85 height 24
type input "2"
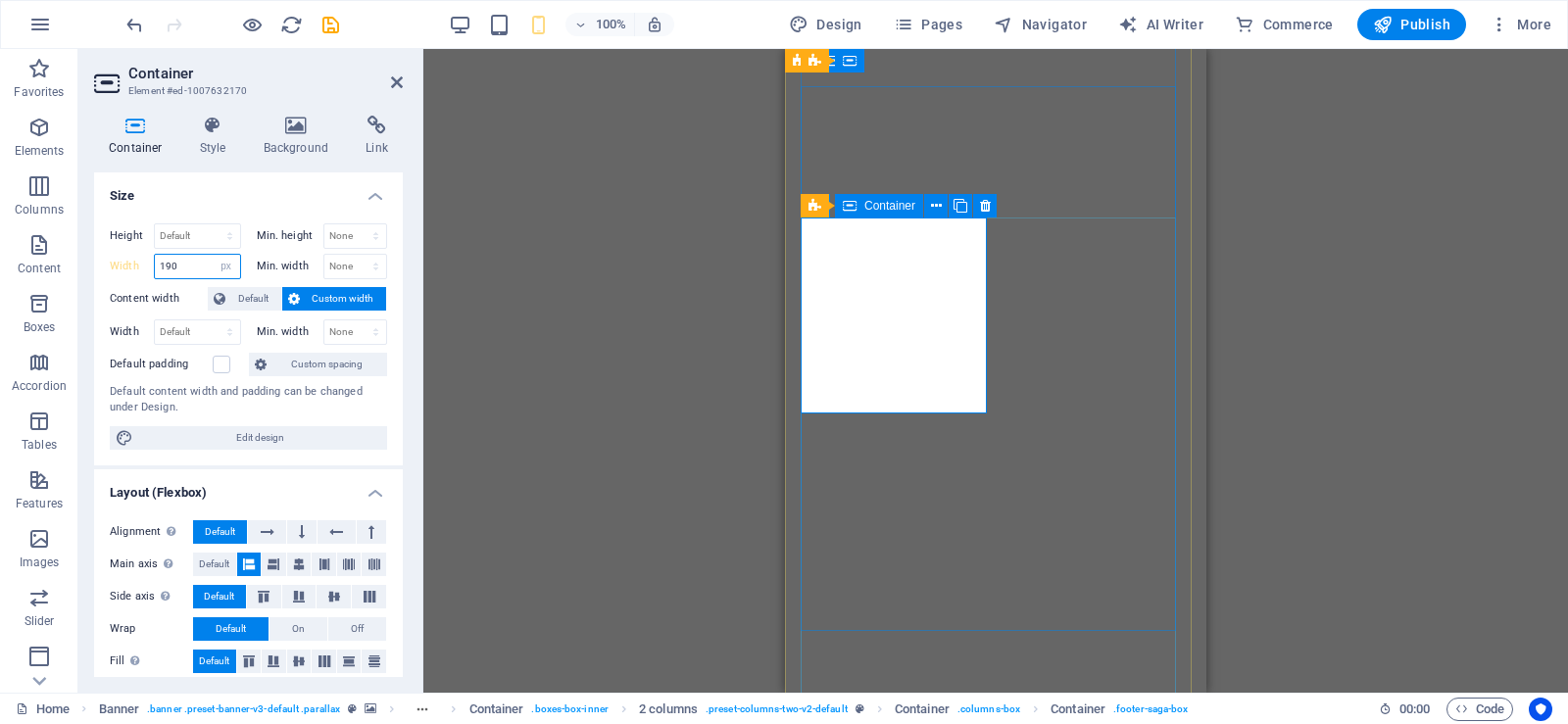
type input "190"
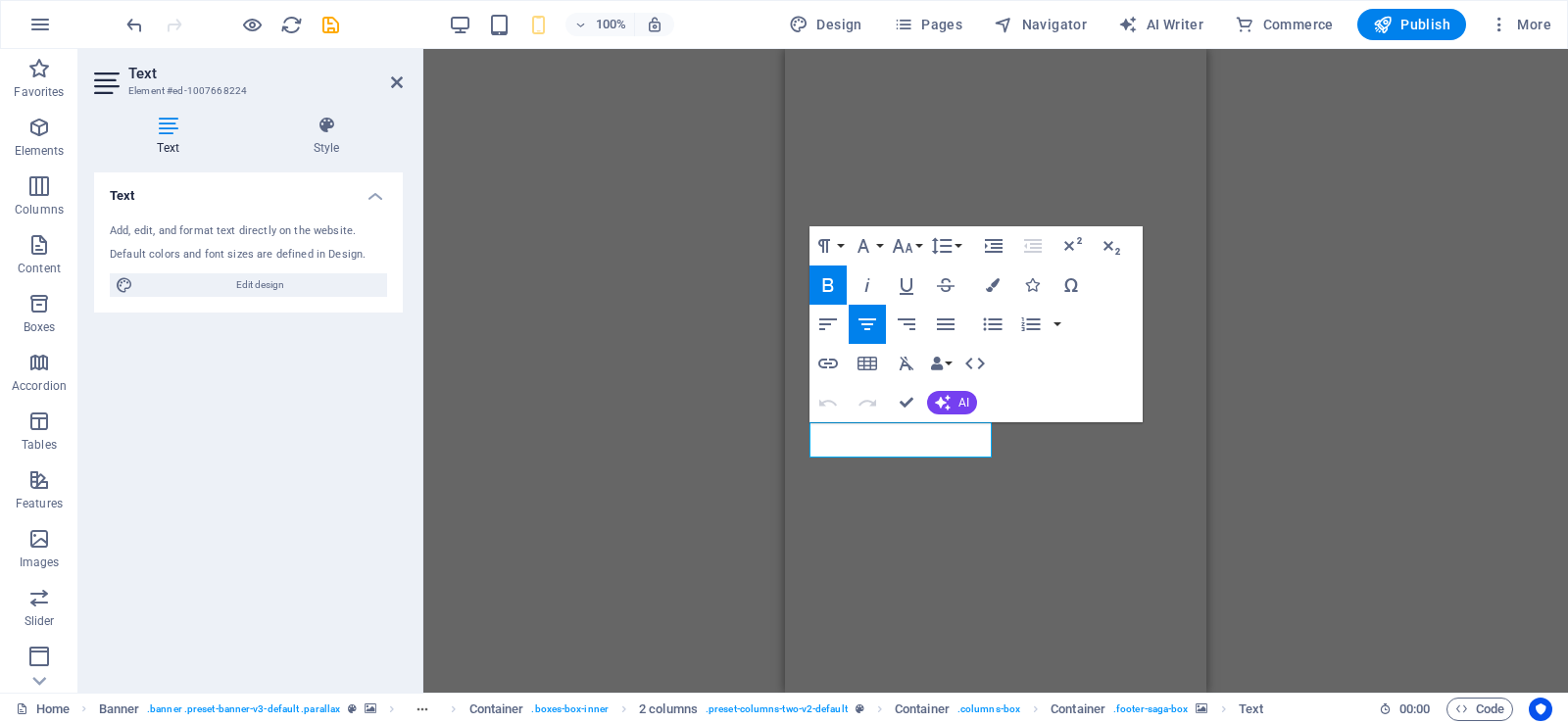
select select "px"
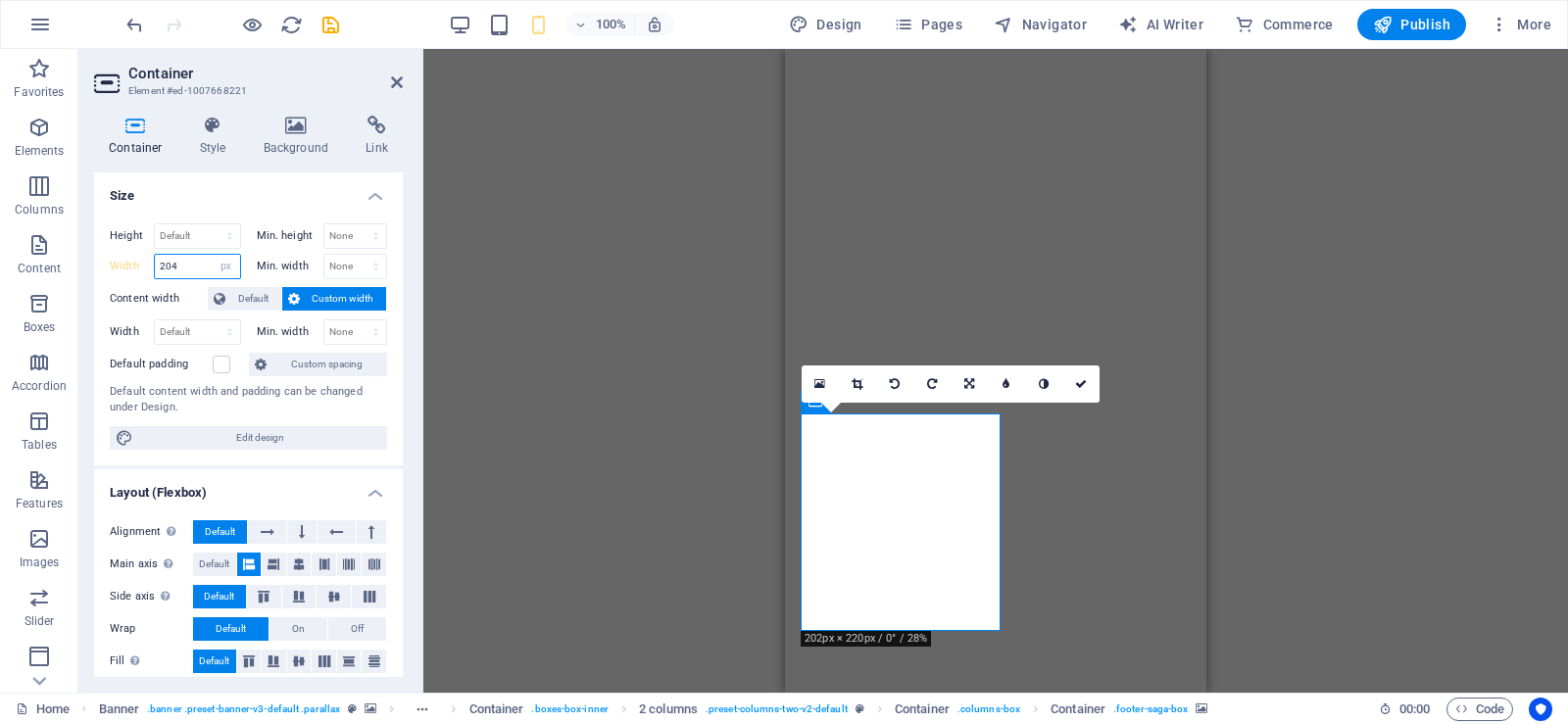
drag, startPoint x: 182, startPoint y: 265, endPoint x: 119, endPoint y: 270, distance: 63.2
click at [119, 270] on div "Width 204 Default px rem % em vh vw" at bounding box center [176, 267] width 131 height 26
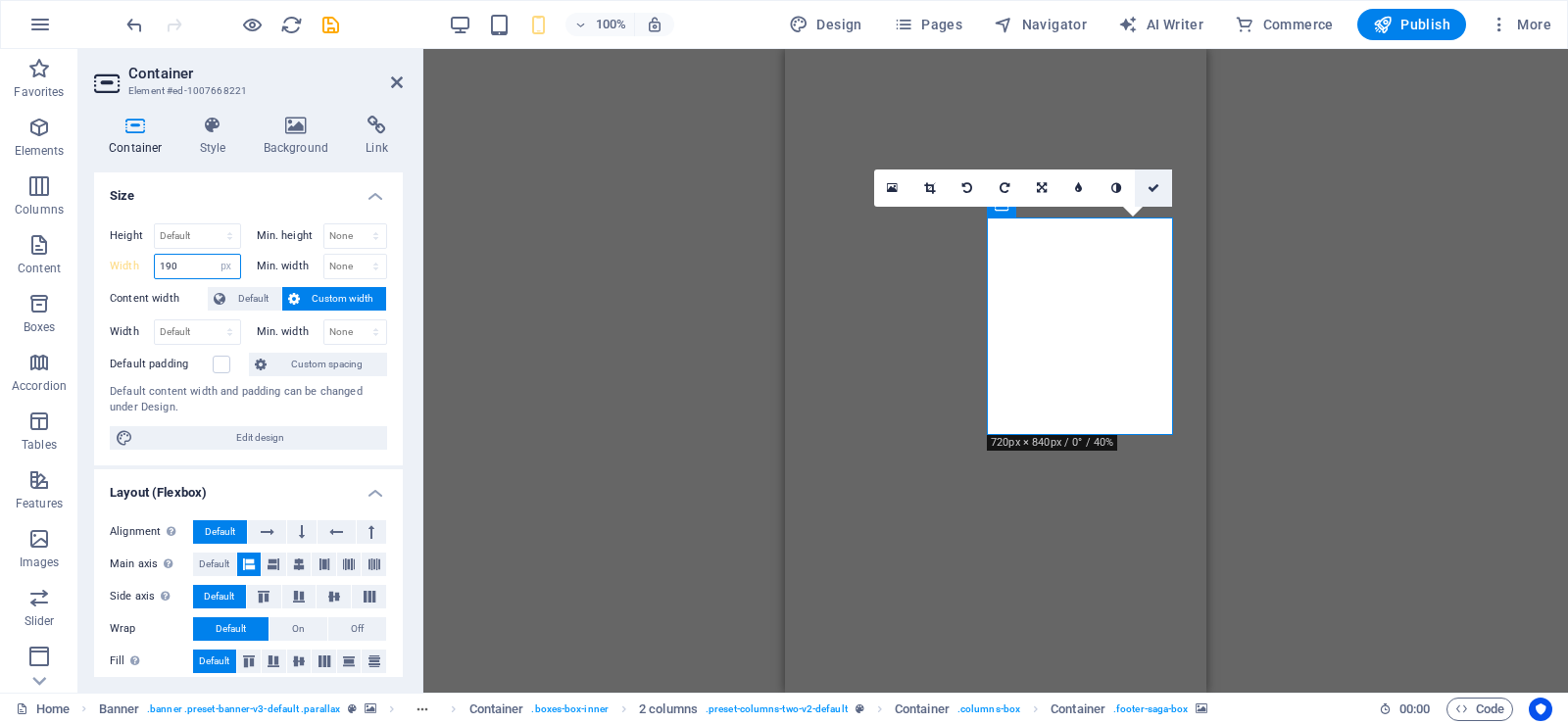
type input "190"
click at [1152, 191] on icon at bounding box center [1153, 189] width 12 height 12
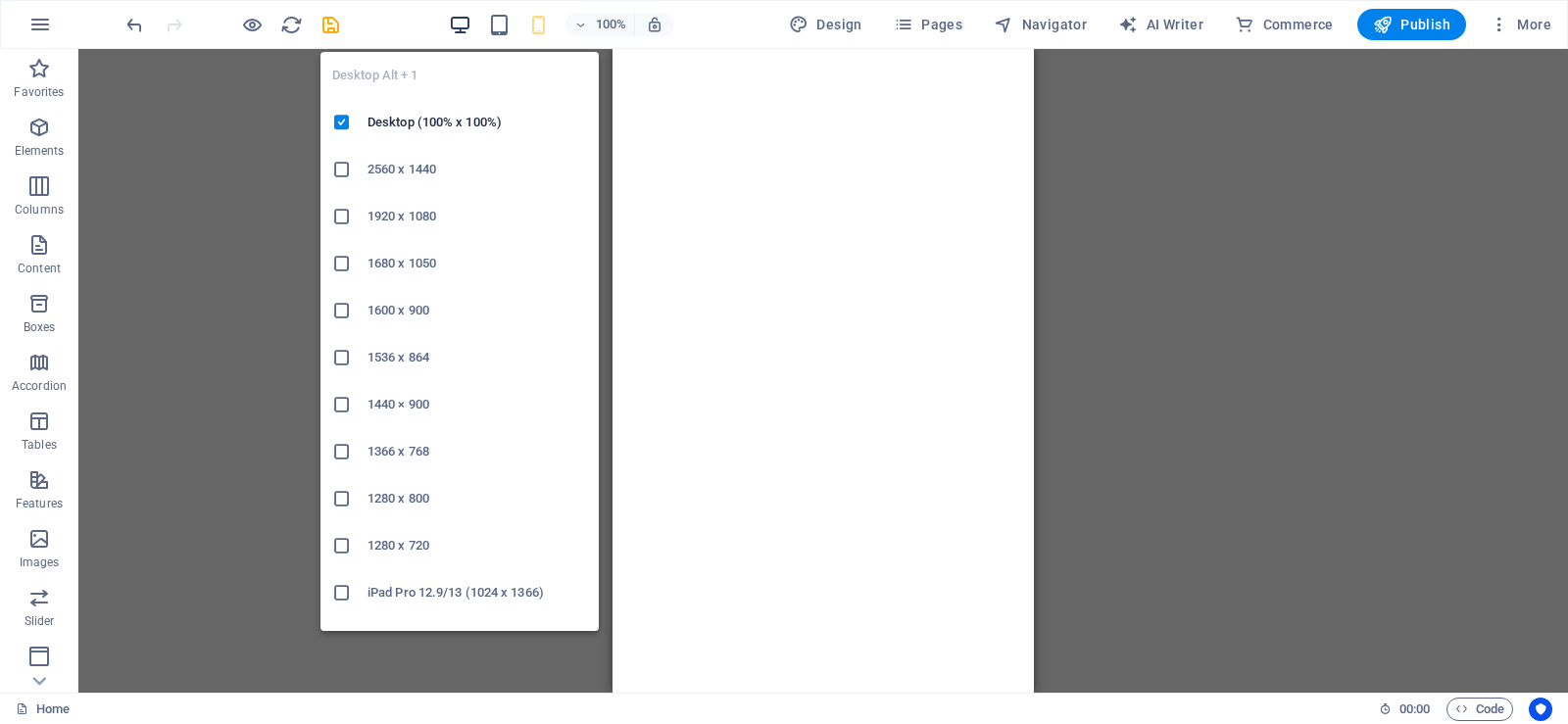
click at [465, 32] on icon "button" at bounding box center [460, 25] width 23 height 23
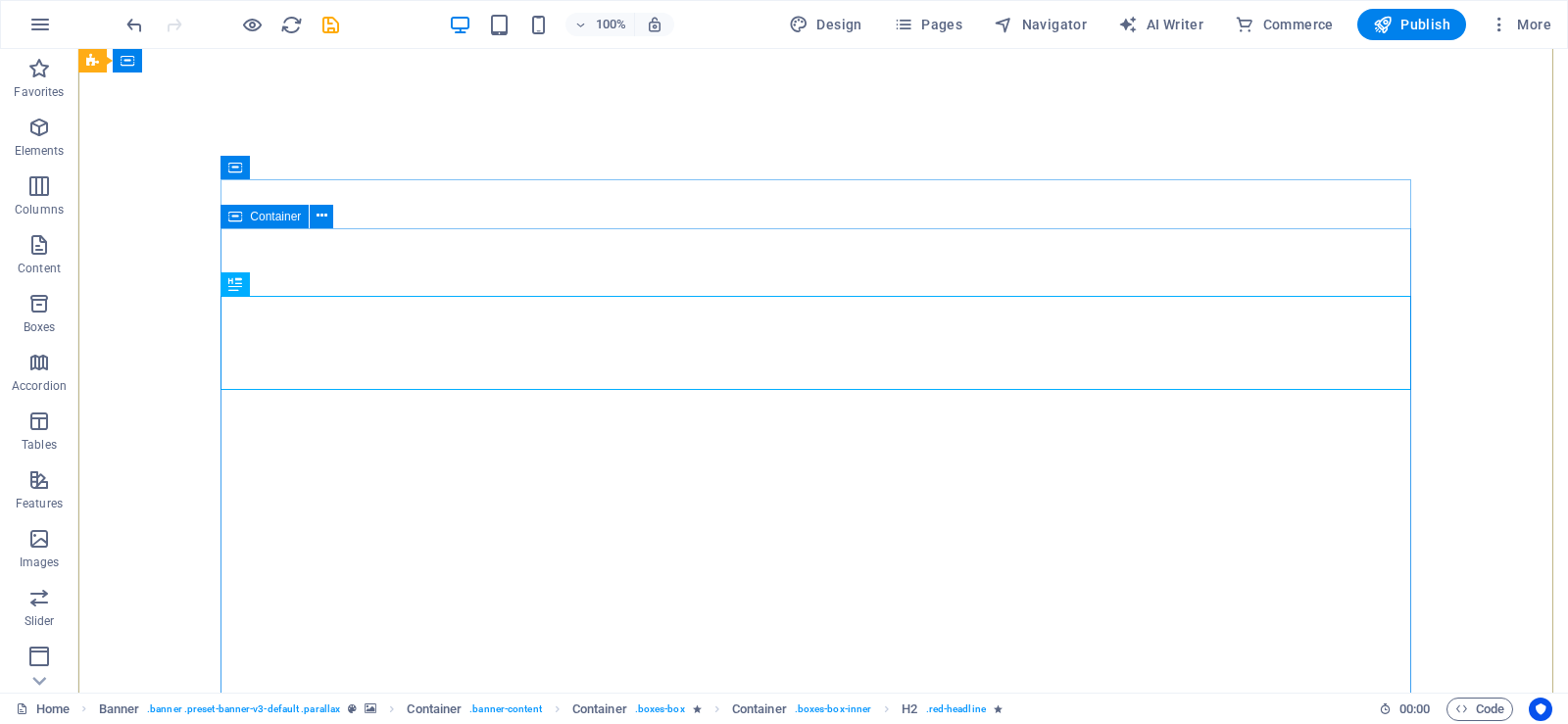
click at [234, 217] on icon at bounding box center [235, 217] width 14 height 24
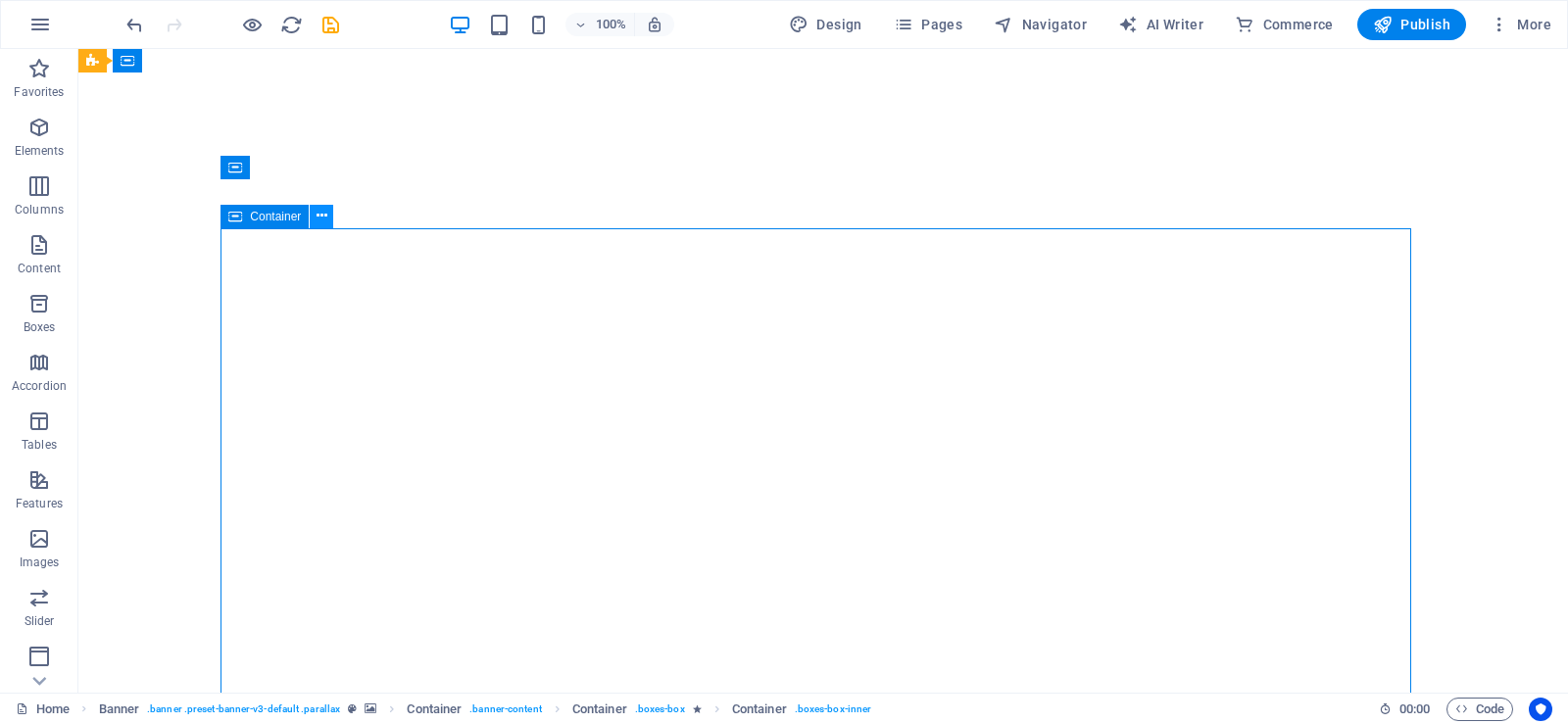
click at [317, 214] on icon at bounding box center [322, 216] width 11 height 21
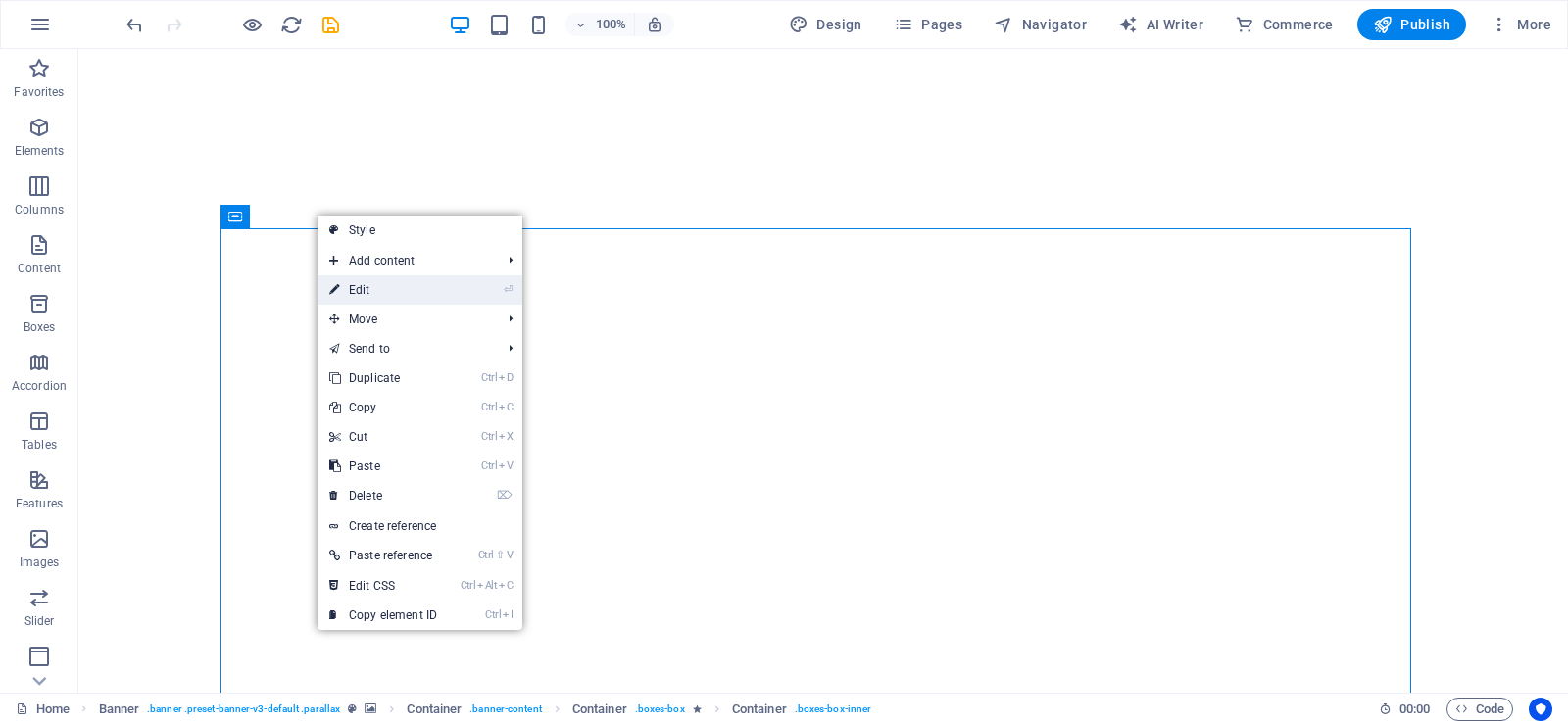
click at [371, 284] on link "⏎ Edit" at bounding box center [383, 290] width 131 height 30
select select "%"
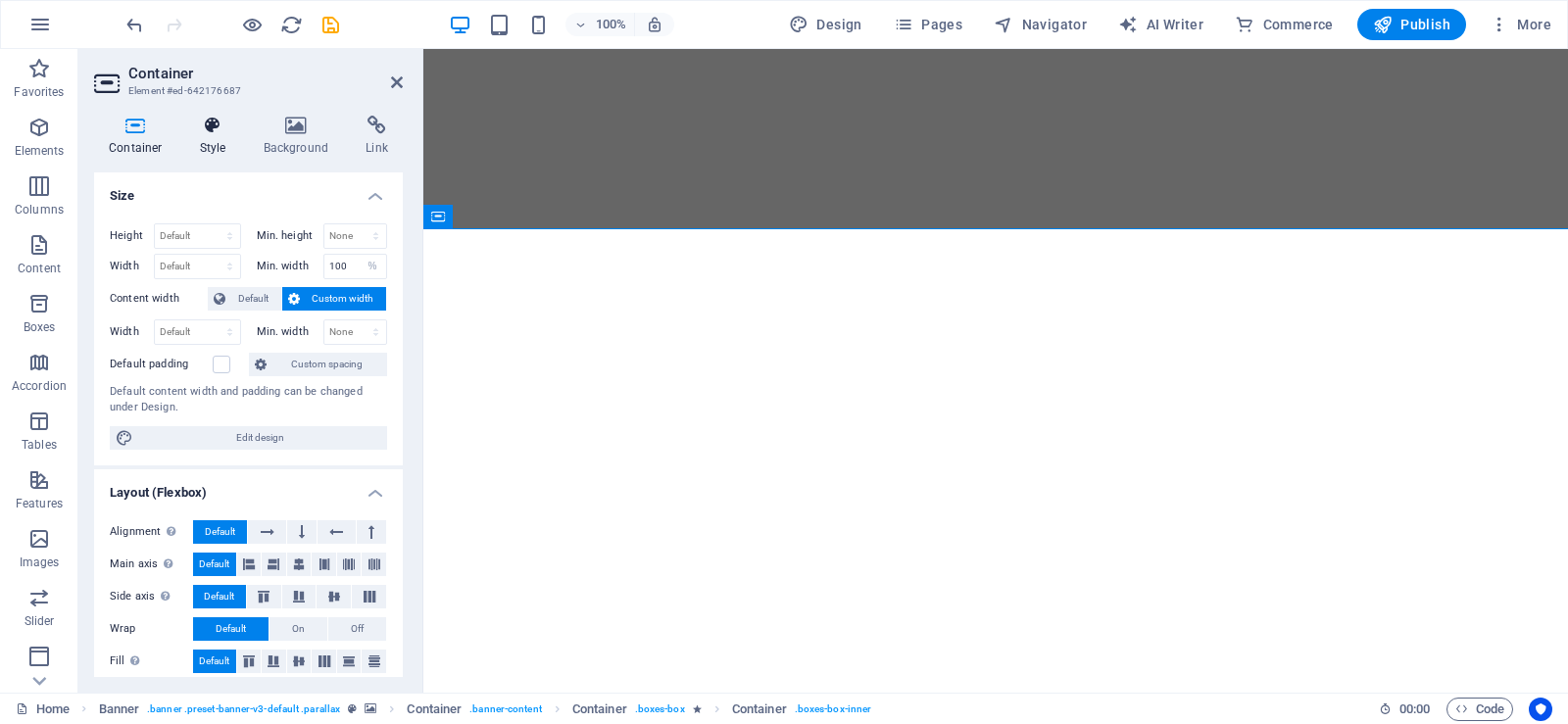
click at [220, 146] on h4 "Style" at bounding box center [216, 135] width 64 height 41
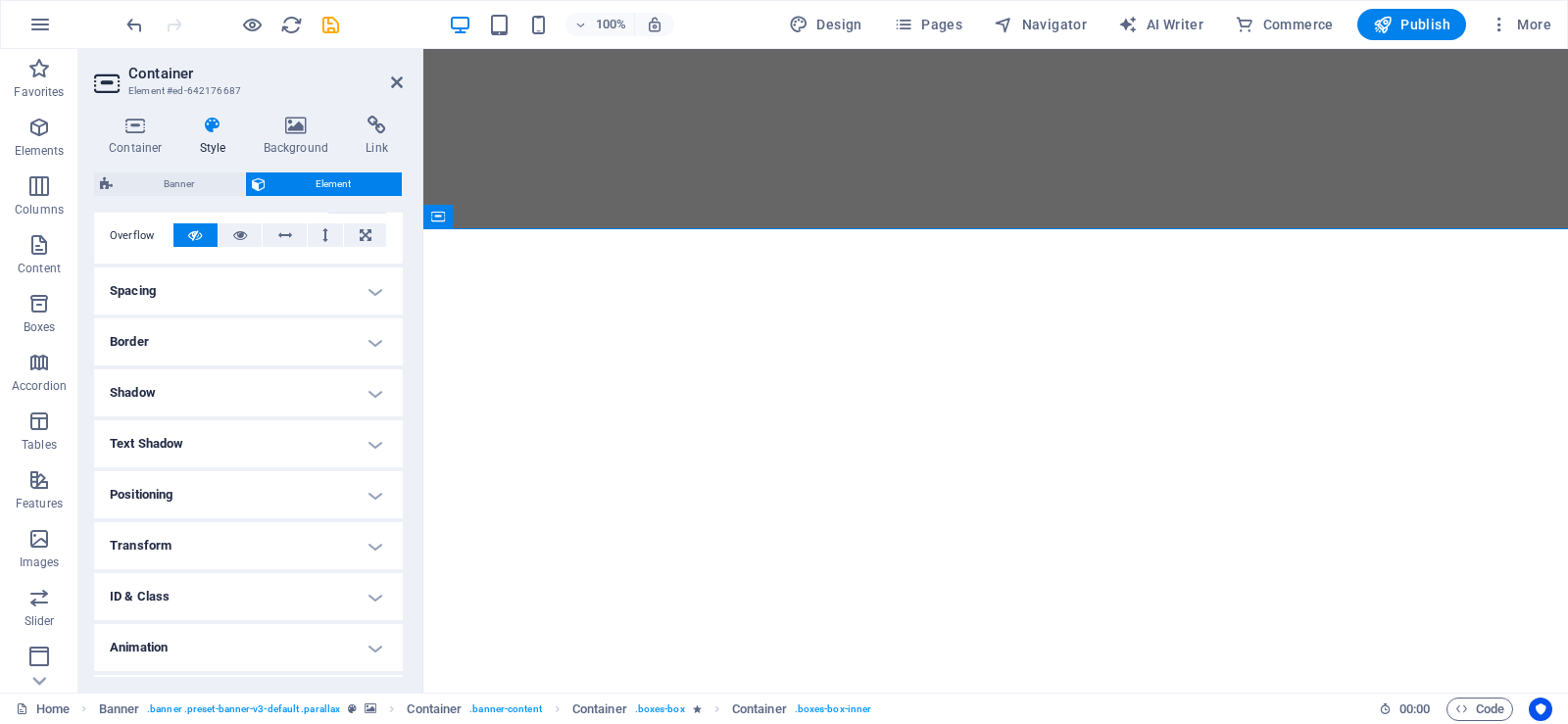
scroll to position [329, 0]
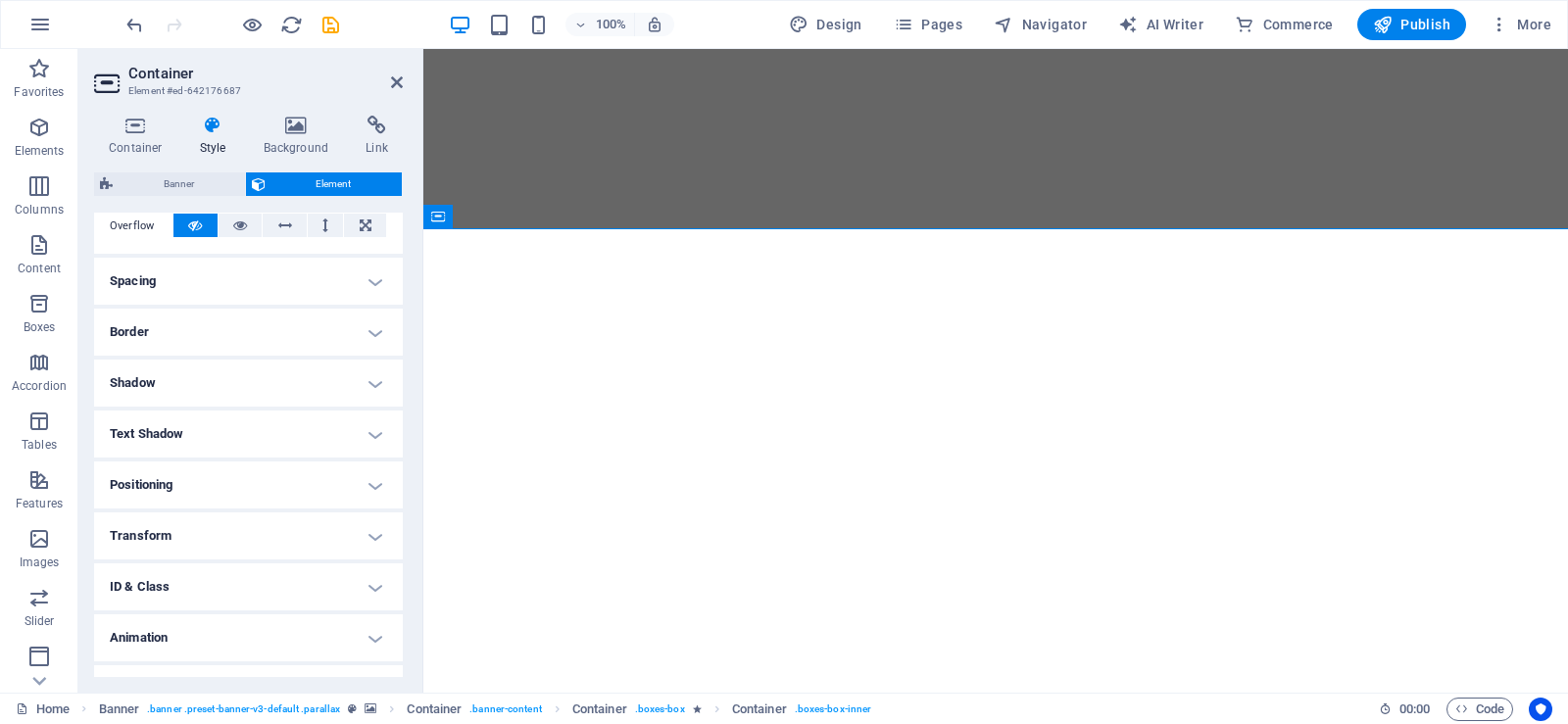
click at [301, 339] on h4 "Border" at bounding box center [248, 332] width 309 height 47
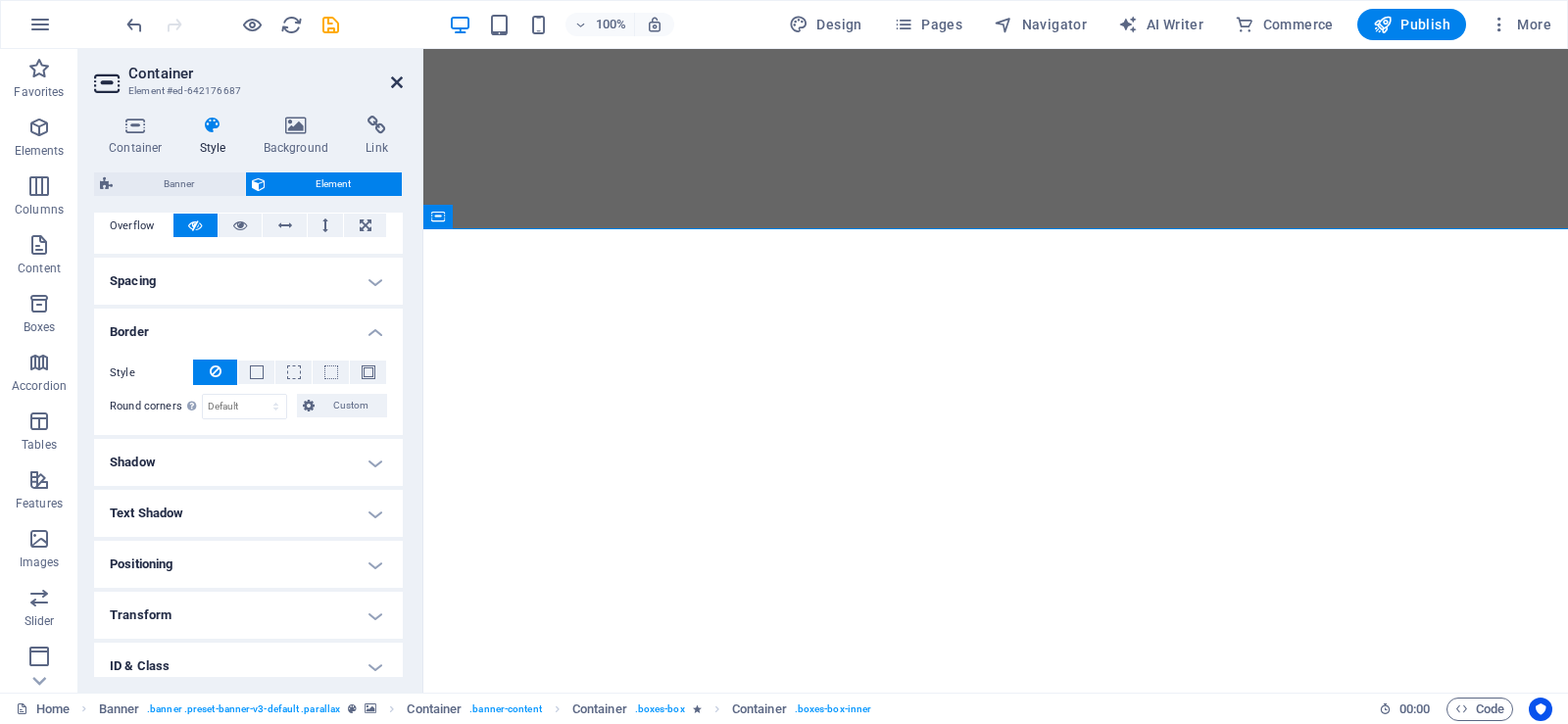
click at [396, 81] on icon at bounding box center [397, 82] width 12 height 16
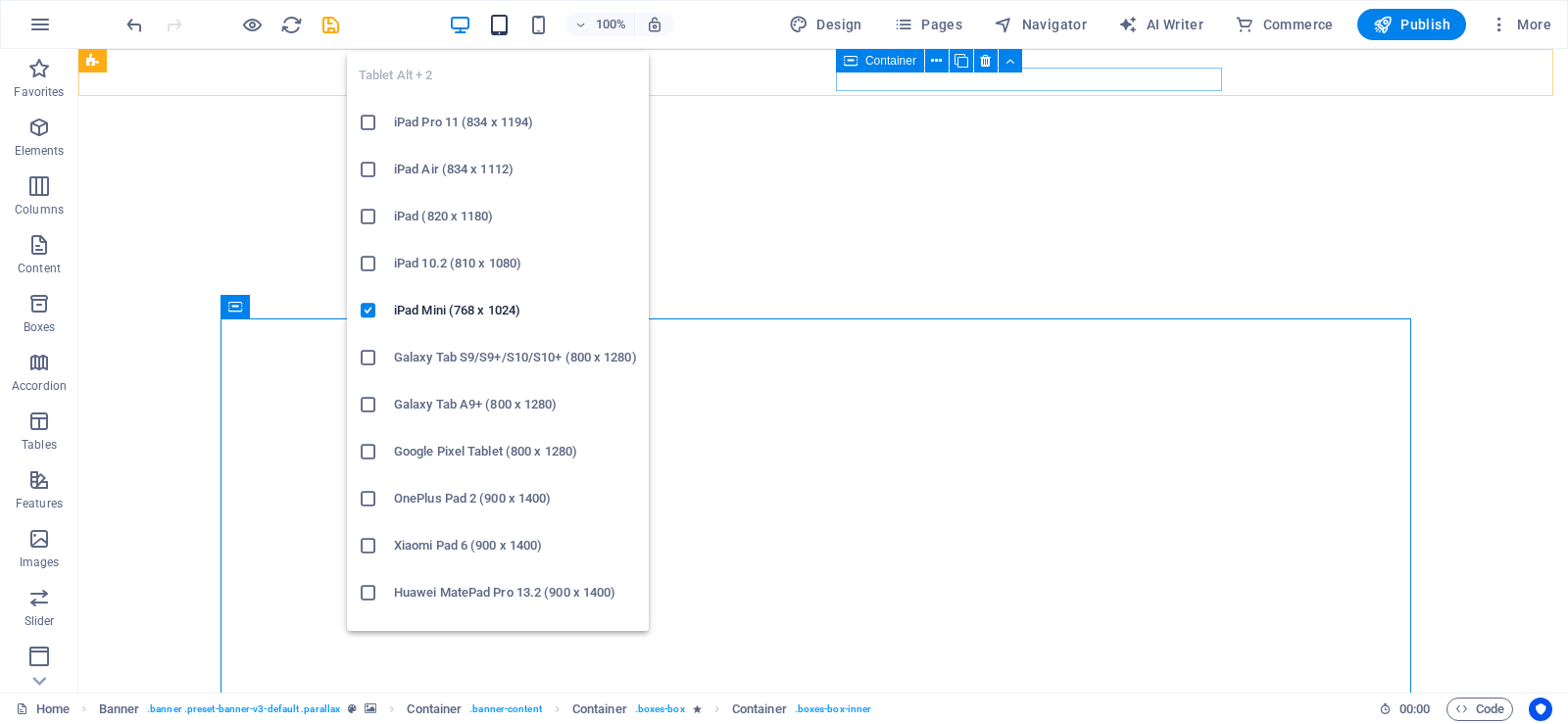
click at [499, 33] on icon "button" at bounding box center [499, 25] width 23 height 23
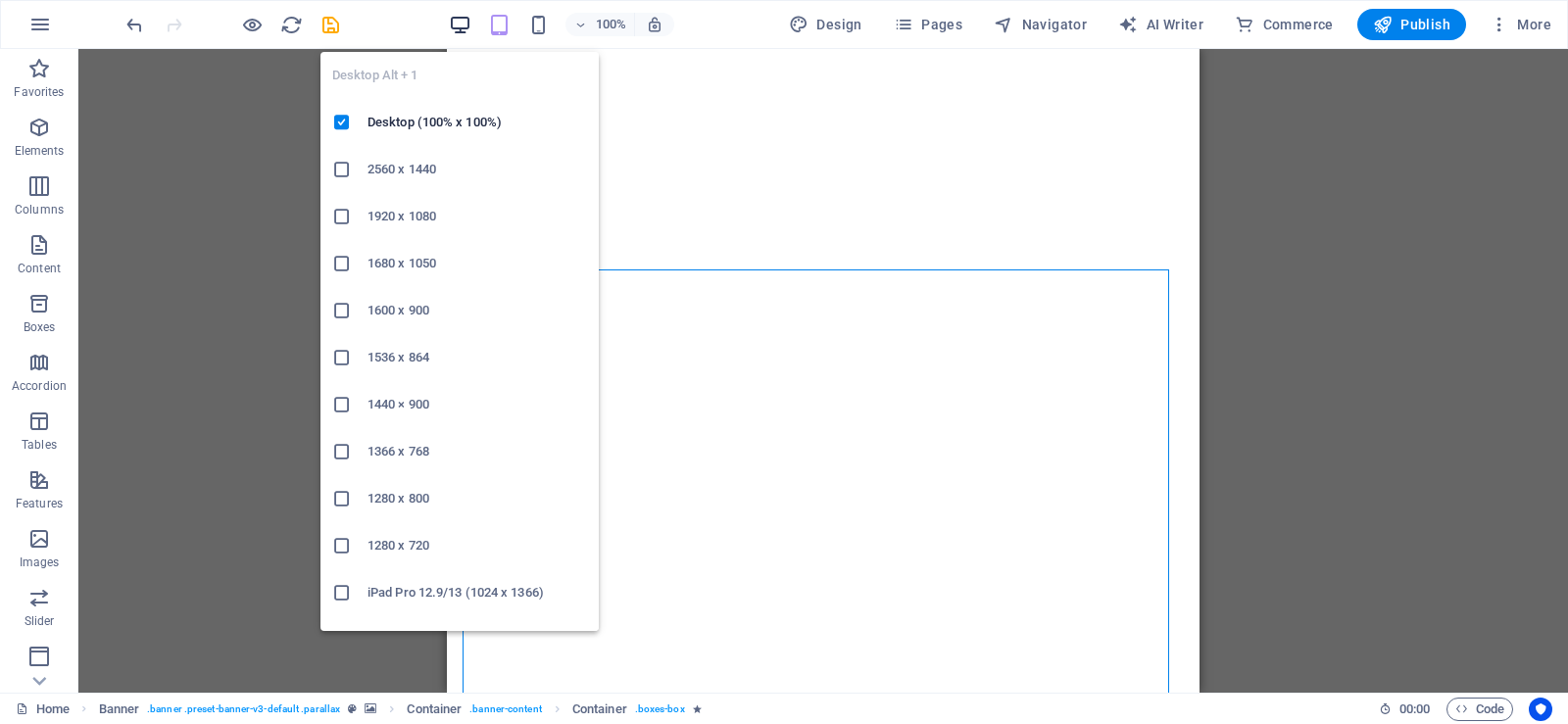
click at [466, 15] on icon "button" at bounding box center [460, 25] width 23 height 23
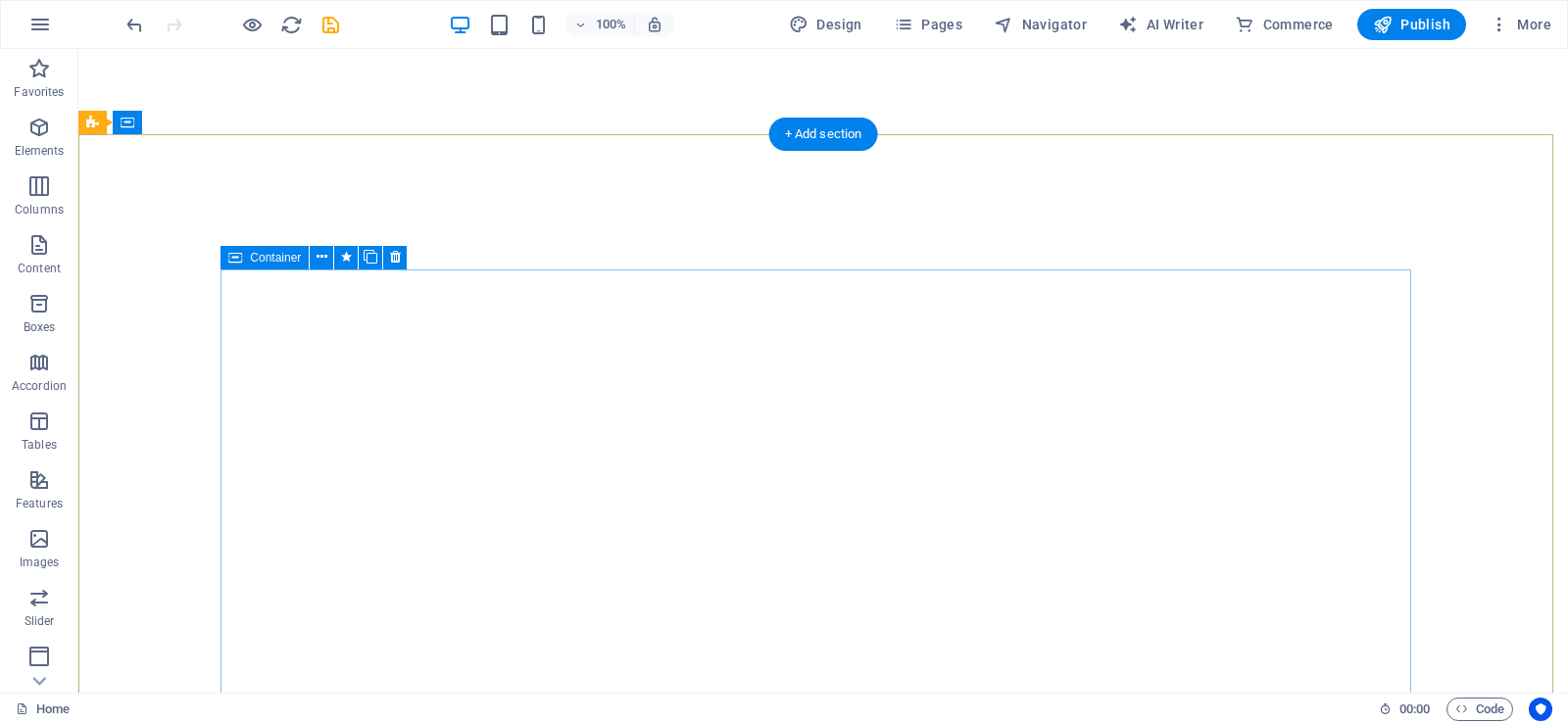
select select "%"
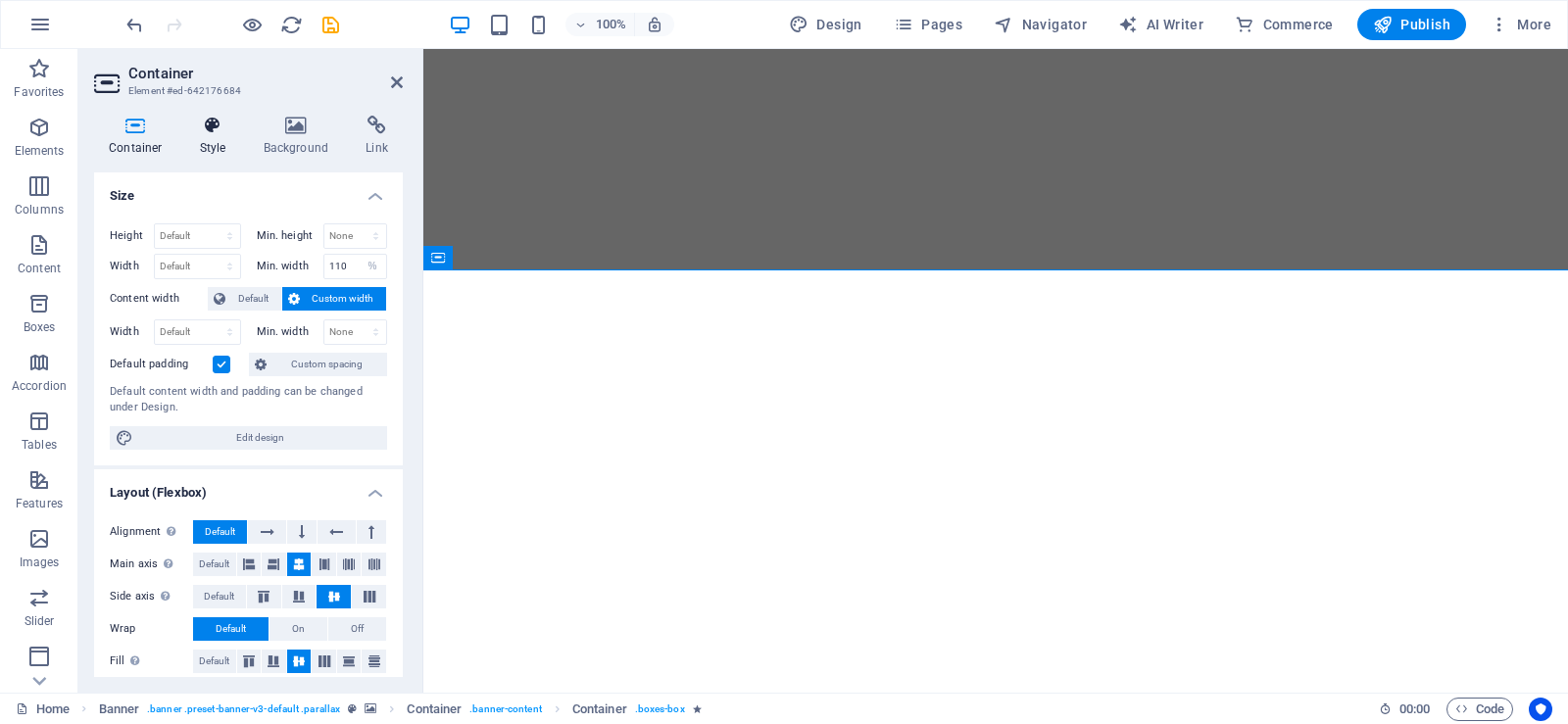
click at [215, 132] on icon at bounding box center [213, 125] width 56 height 20
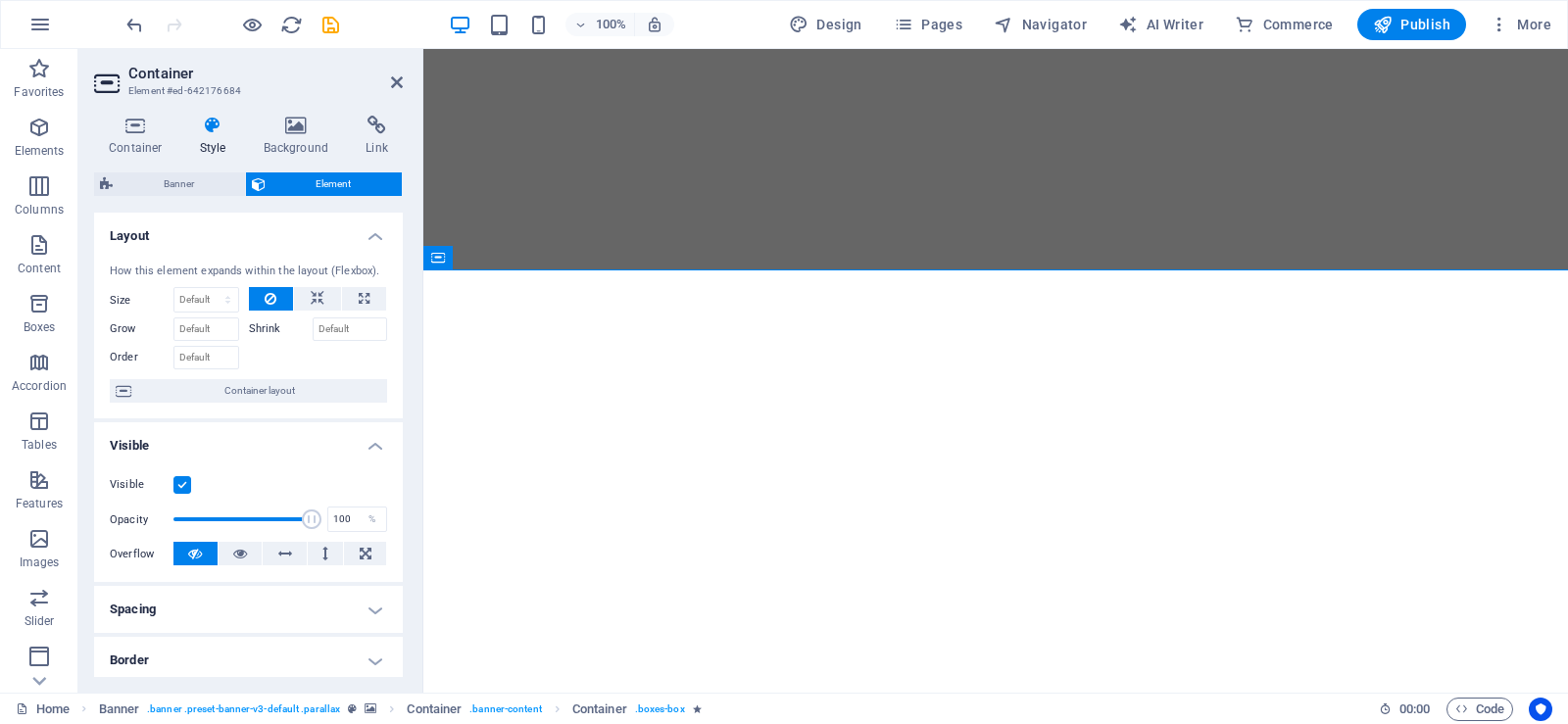
click at [274, 646] on h4 "Border" at bounding box center [248, 659] width 309 height 47
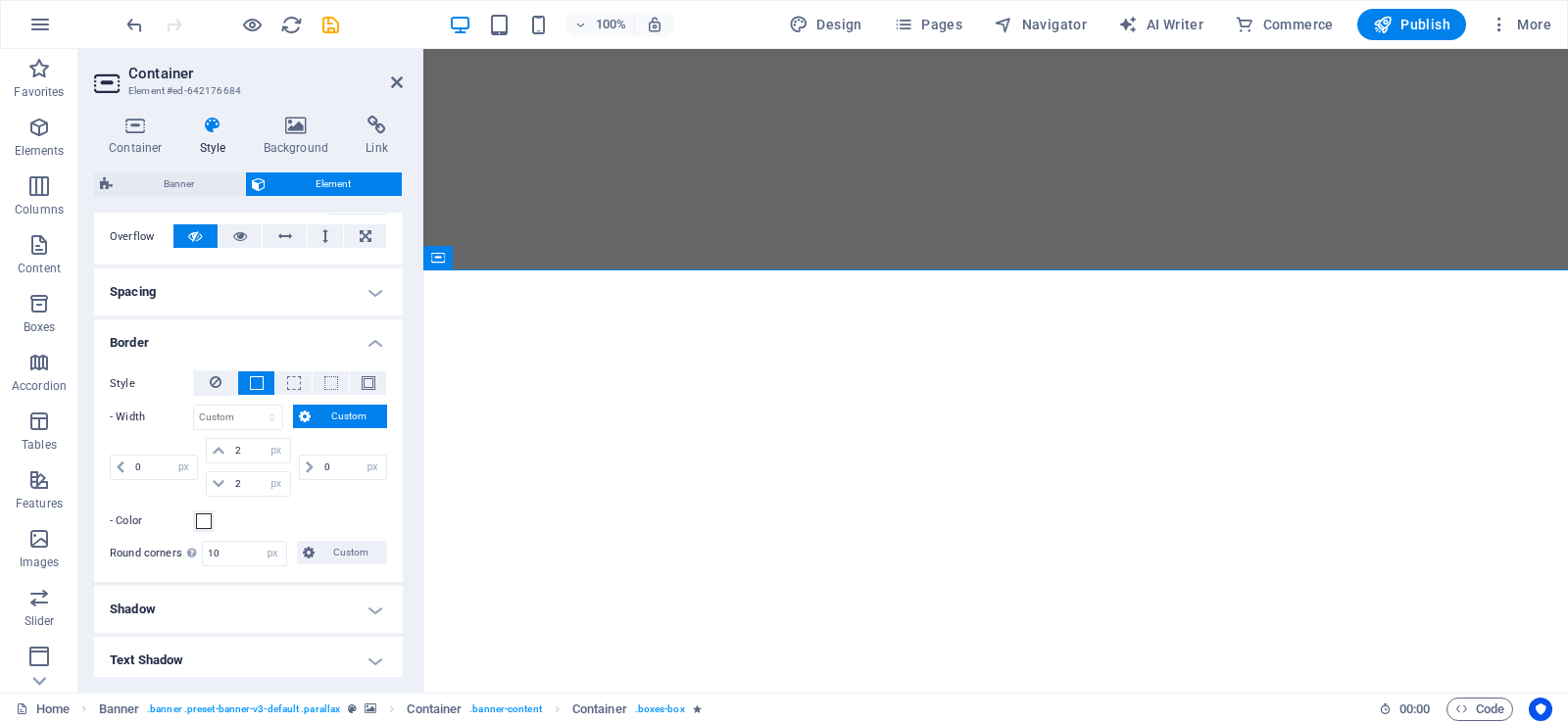
scroll to position [302, 0]
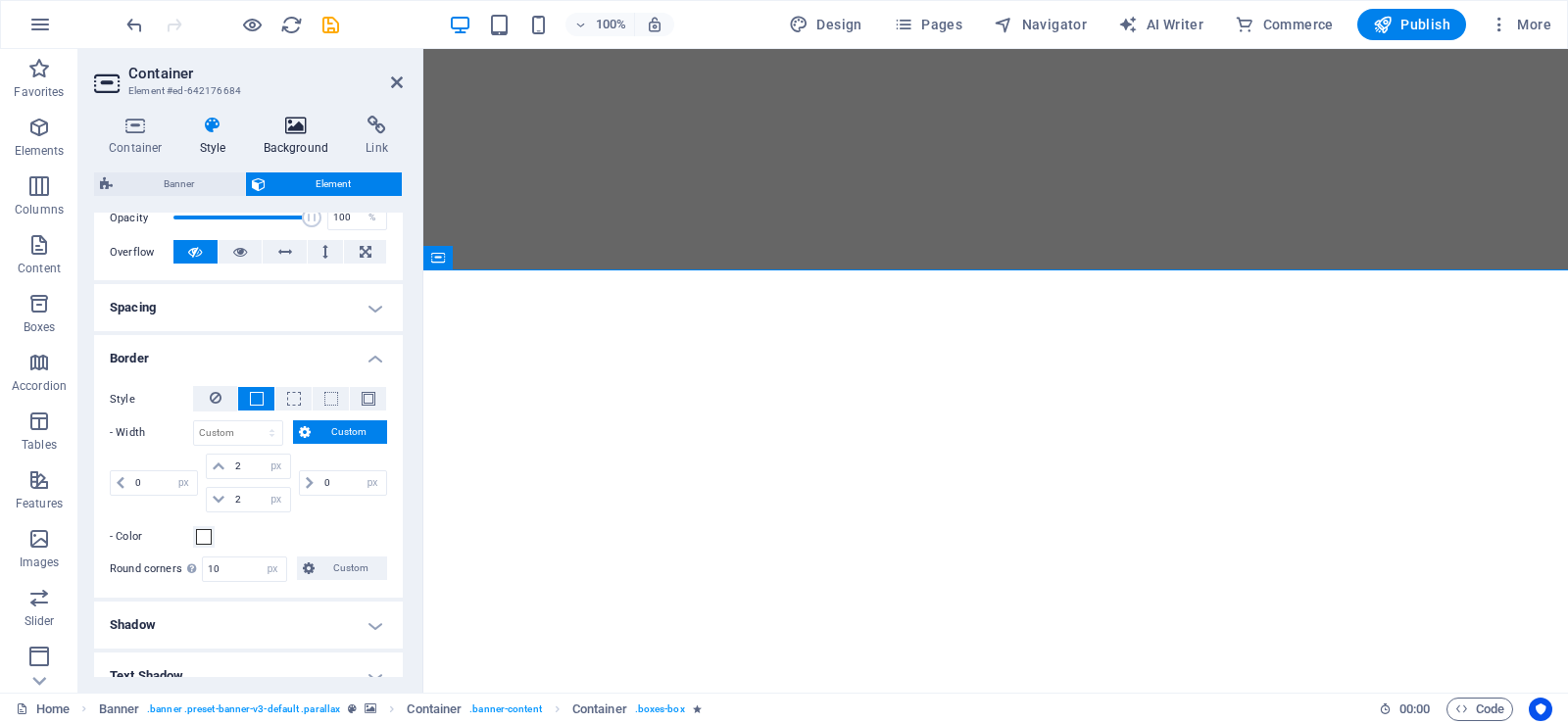
click at [293, 125] on icon at bounding box center [297, 125] width 95 height 20
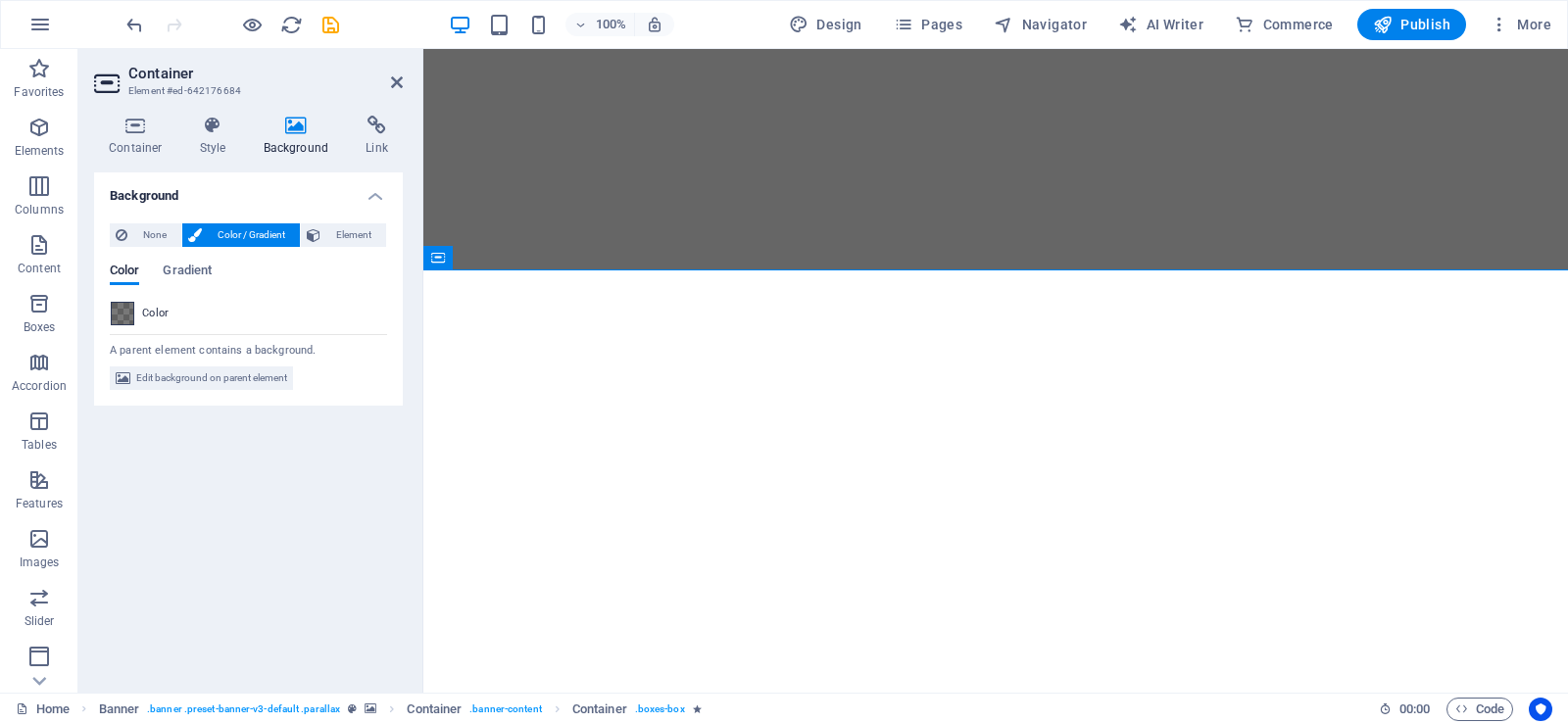
click at [128, 310] on span at bounding box center [122, 314] width 22 height 22
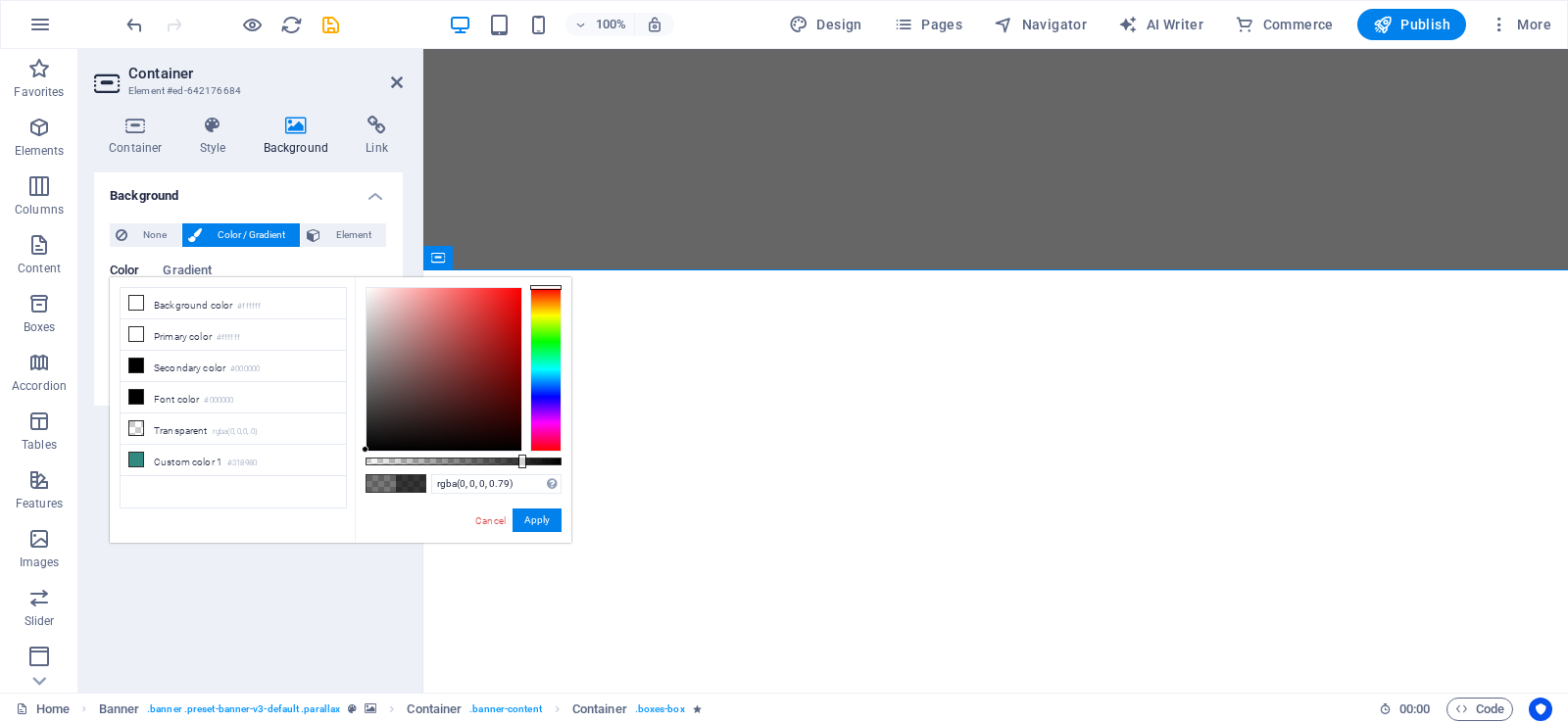
click at [520, 464] on div at bounding box center [463, 462] width 196 height 8
type input "rgba(0, 0, 0, 0.63)"
click at [489, 461] on div at bounding box center [463, 462] width 196 height 8
click at [484, 524] on link "Cancel" at bounding box center [491, 520] width 35 height 15
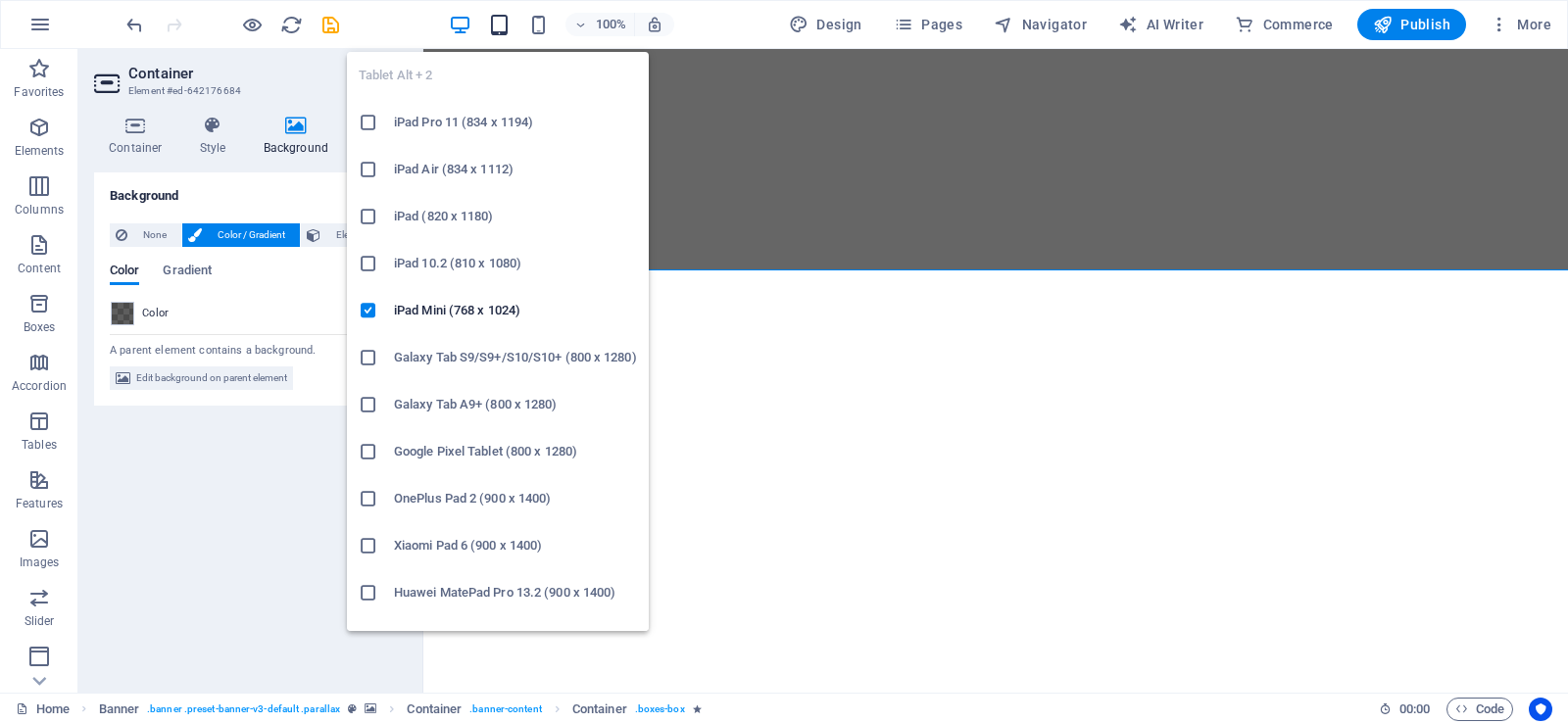
click at [503, 19] on icon "button" at bounding box center [499, 25] width 23 height 23
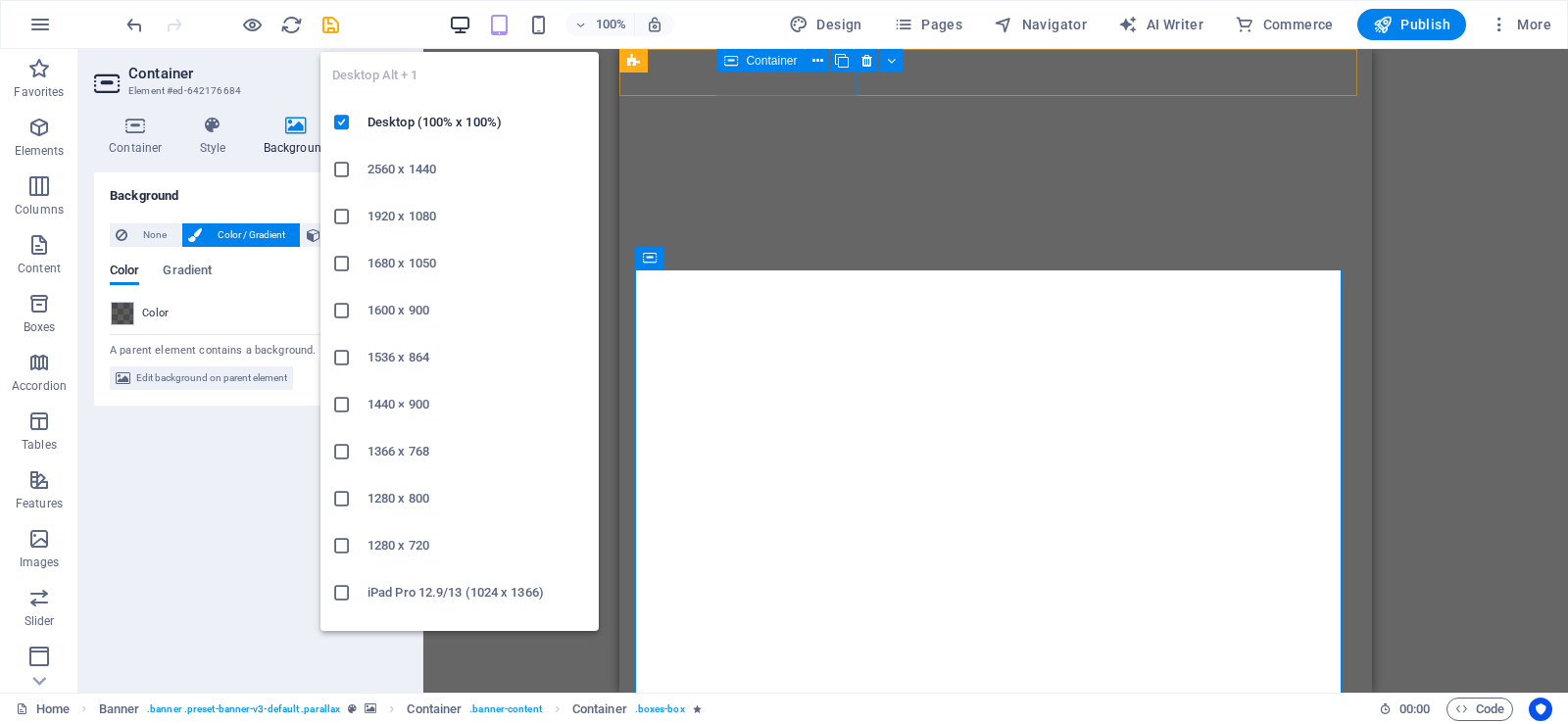
click at [460, 20] on icon "button" at bounding box center [460, 25] width 23 height 23
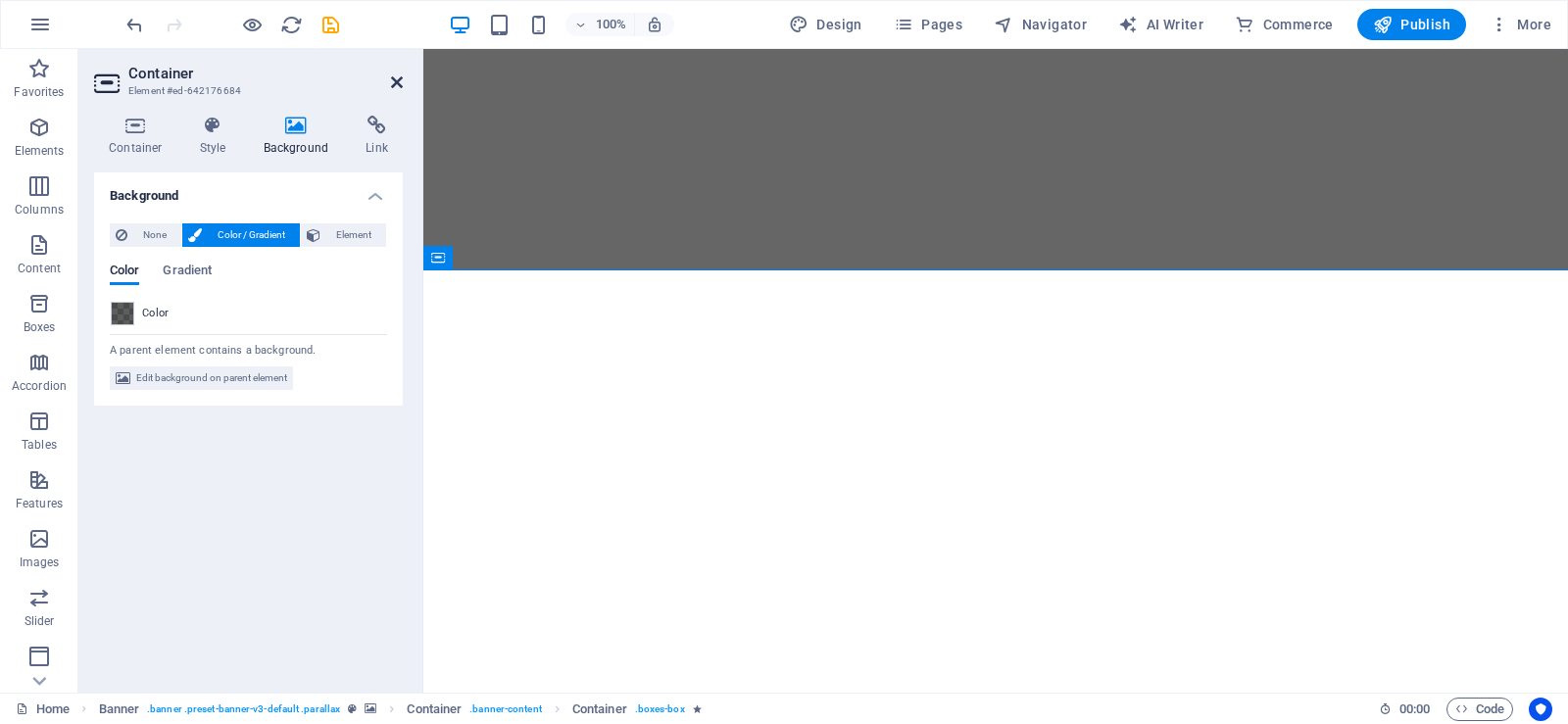
click at [394, 74] on icon at bounding box center [397, 82] width 12 height 16
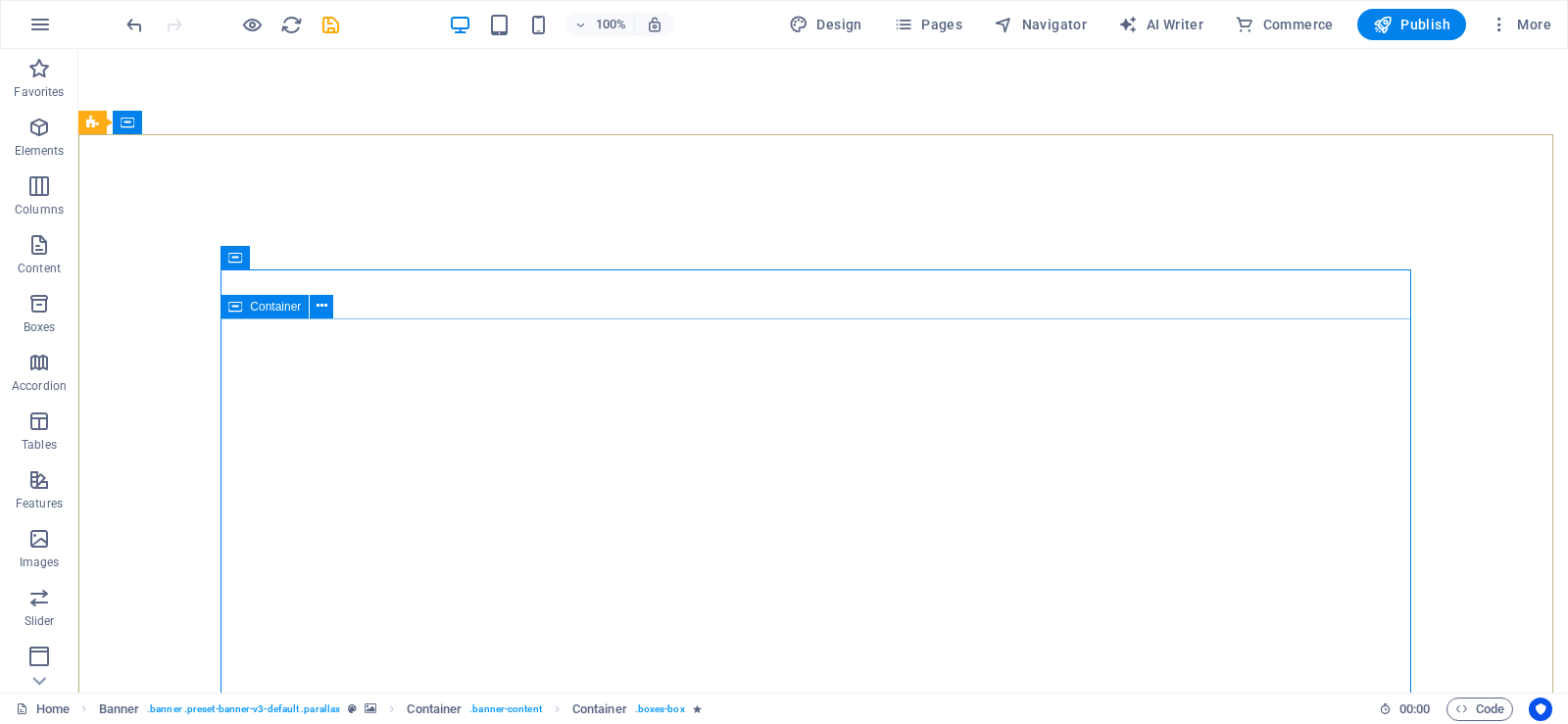
click at [258, 307] on span "Container" at bounding box center [275, 307] width 51 height 12
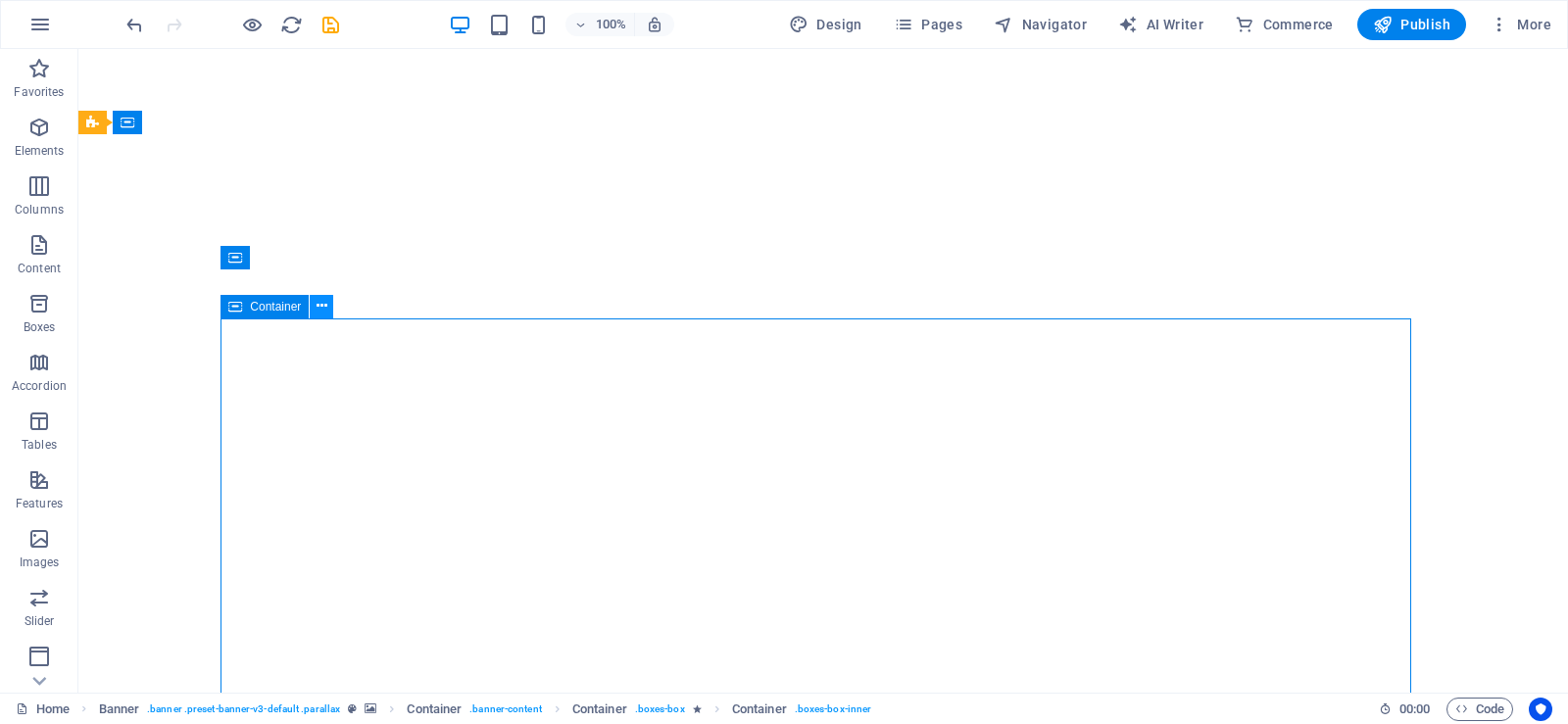
click at [320, 304] on icon at bounding box center [322, 306] width 11 height 21
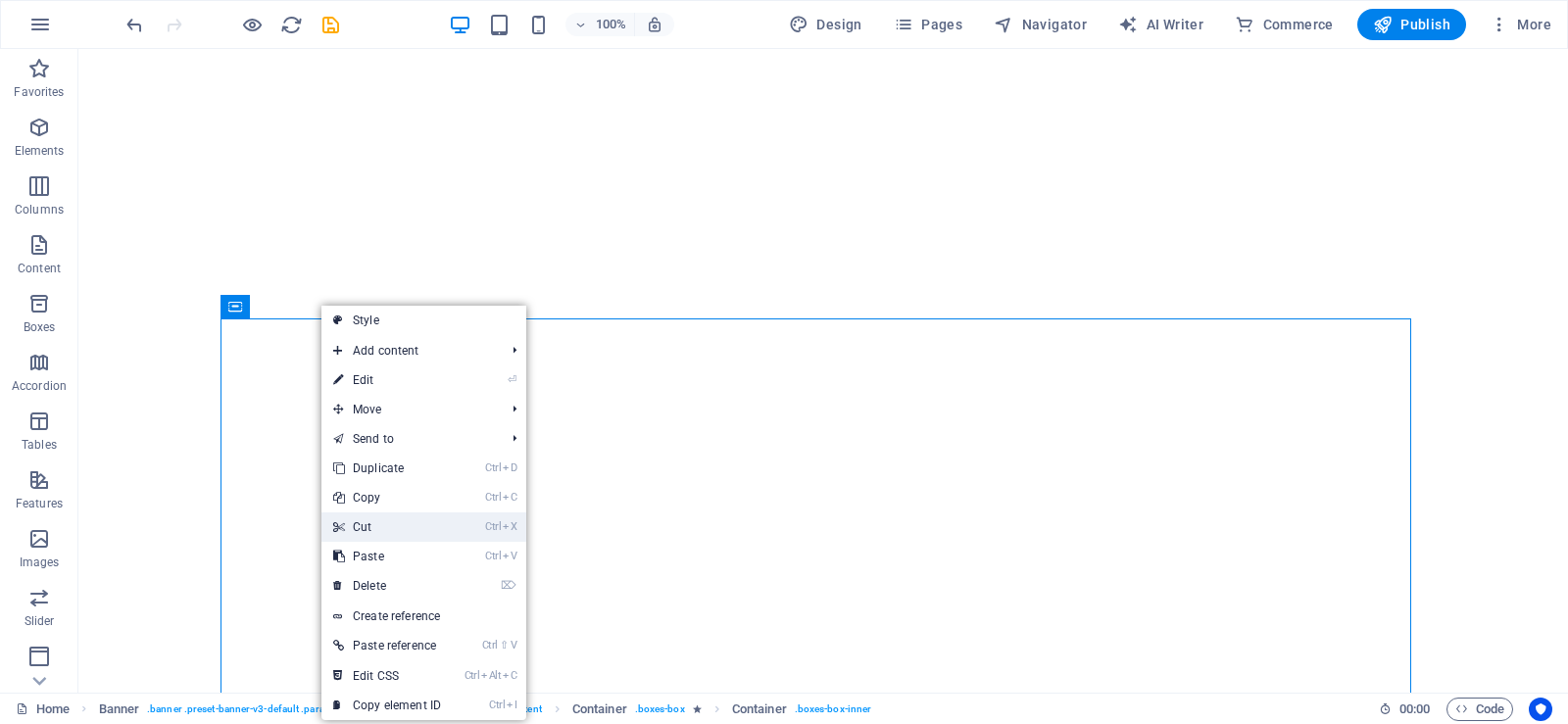
click at [379, 515] on link "Ctrl X Cut" at bounding box center [387, 527] width 131 height 30
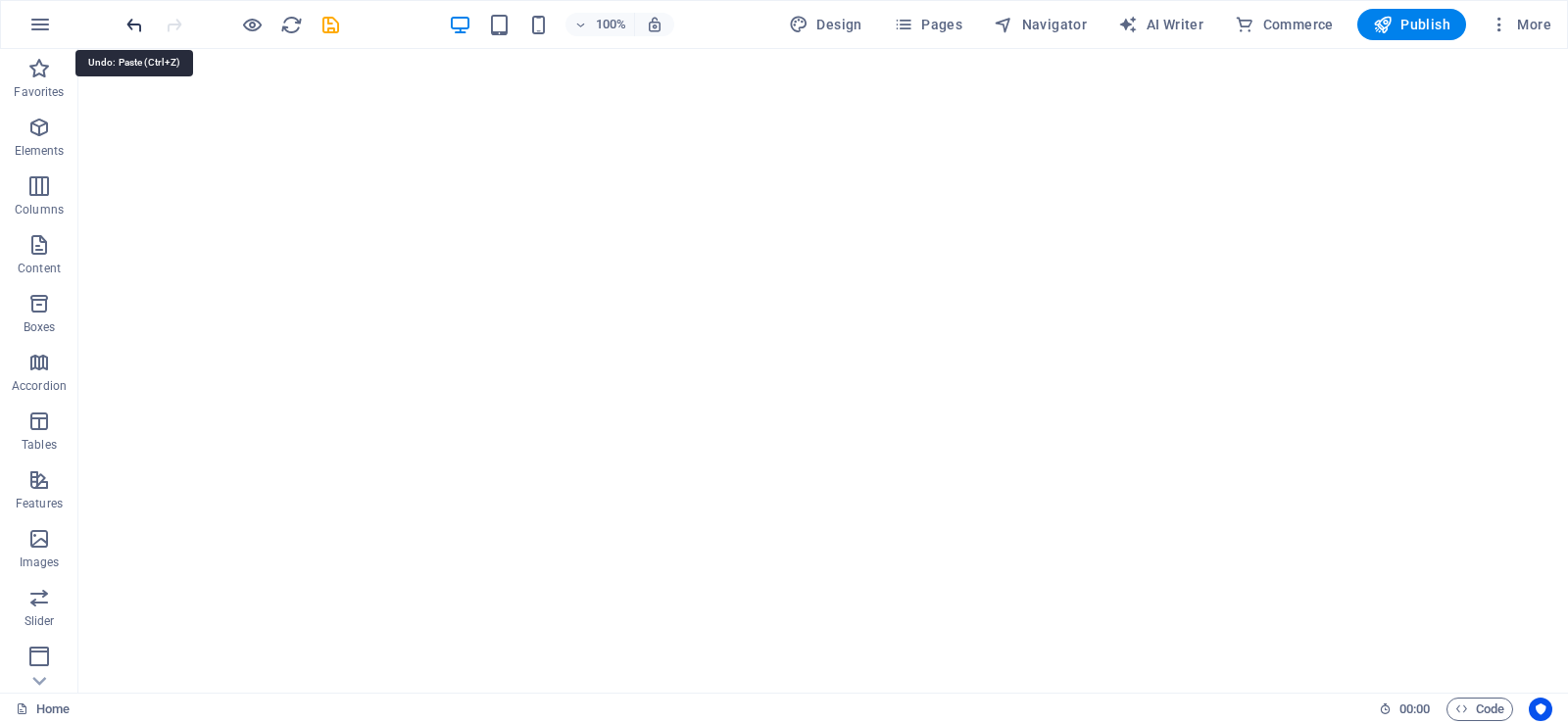
click at [133, 22] on icon "undo" at bounding box center [134, 25] width 23 height 23
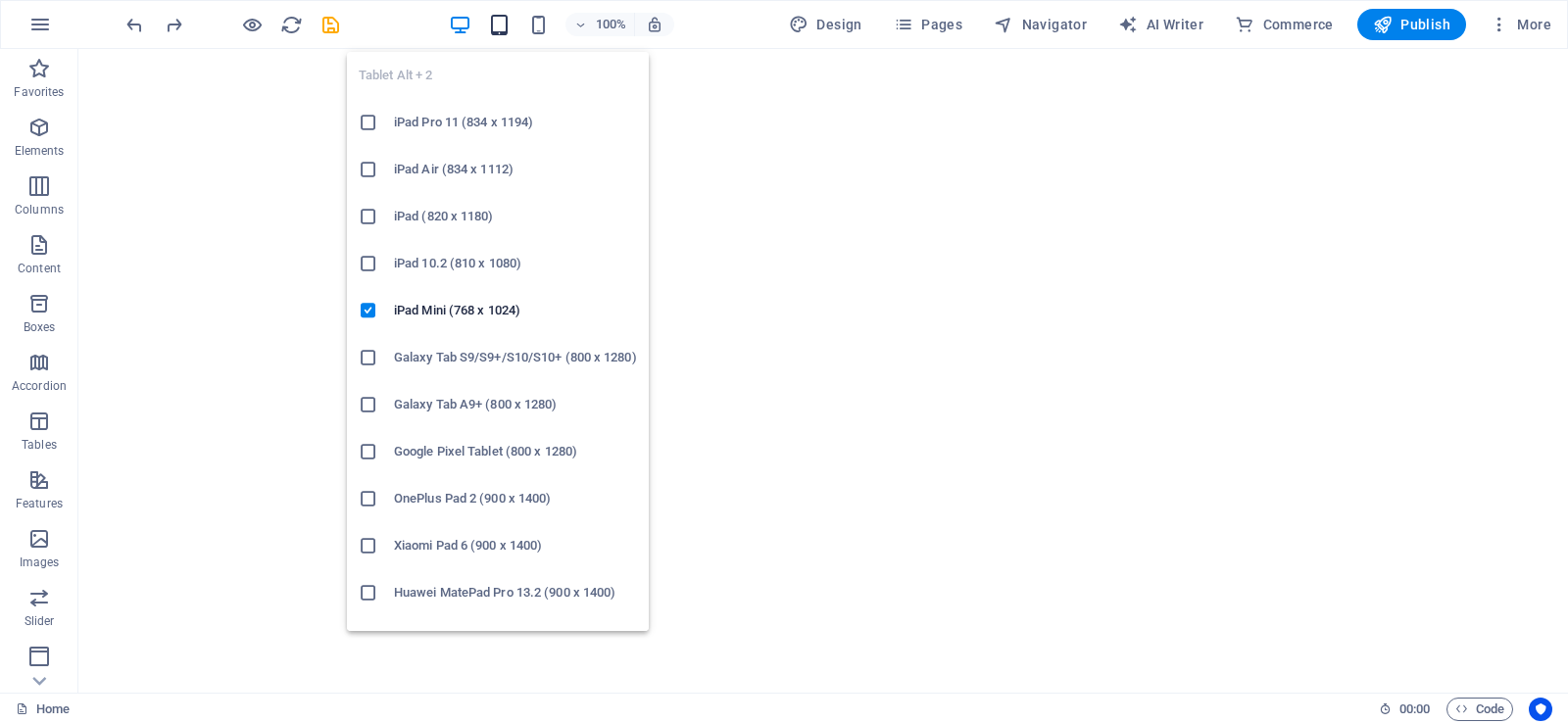
click at [504, 27] on icon "button" at bounding box center [499, 25] width 23 height 23
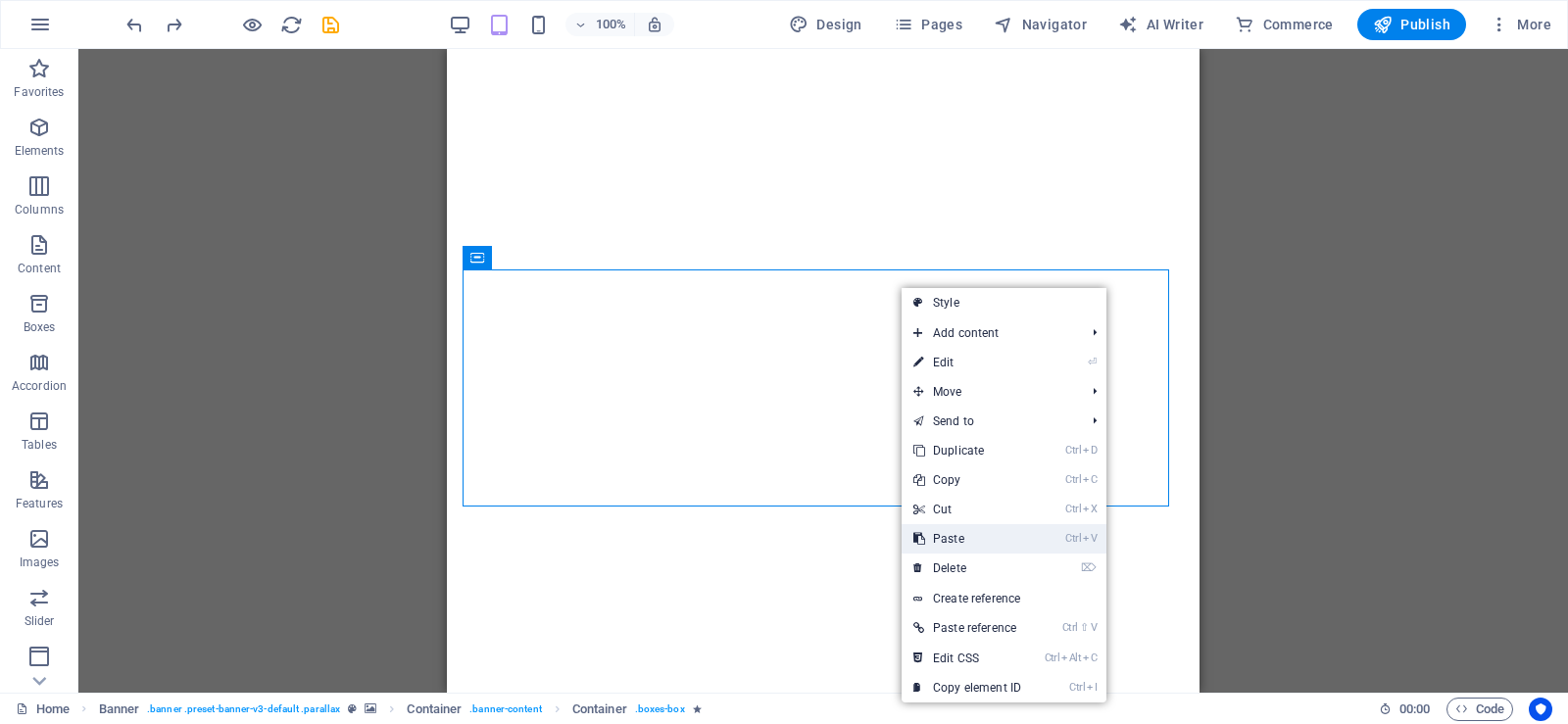
click at [964, 535] on link "Ctrl V Paste" at bounding box center [967, 539] width 131 height 30
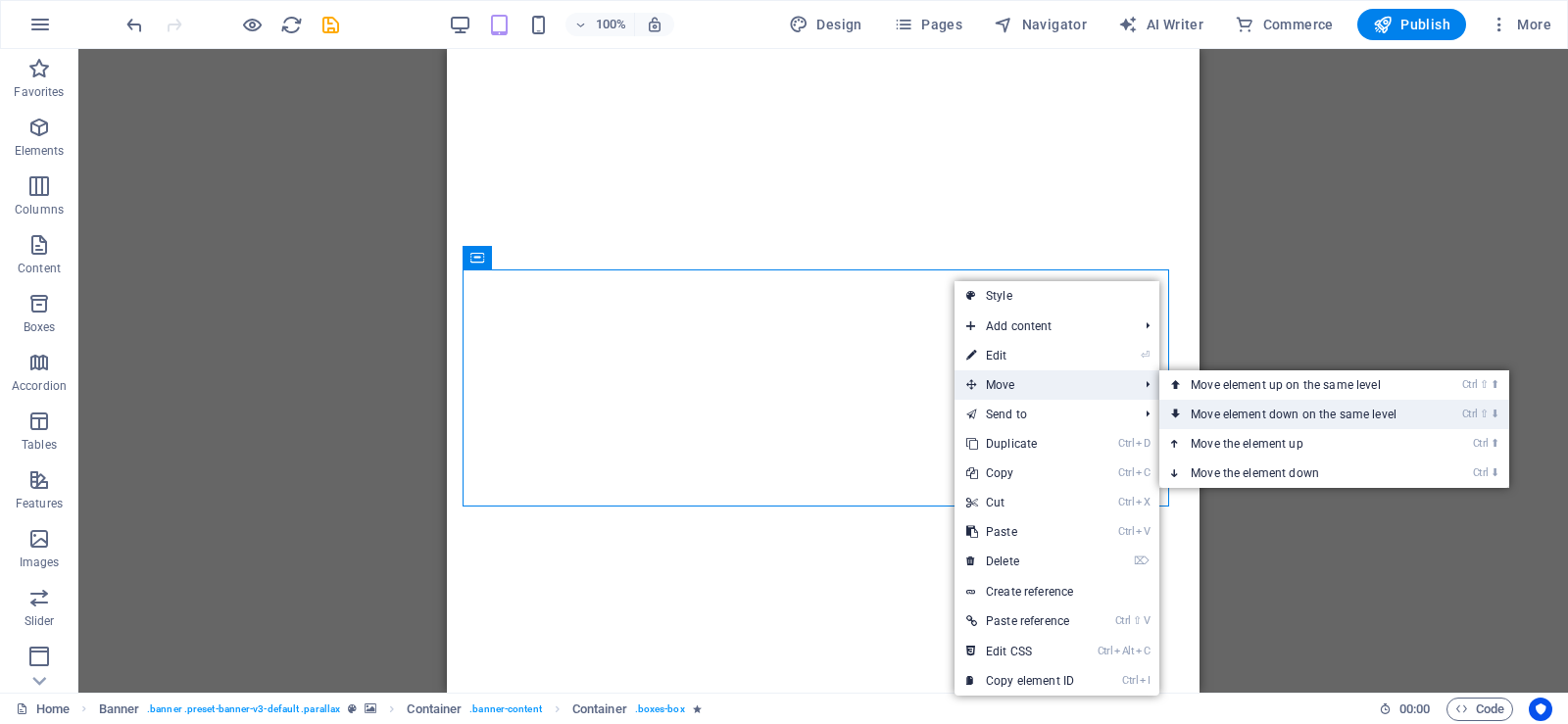
click at [1194, 408] on link "Ctrl ⇧ ⬇ Move element down on the same level" at bounding box center [1297, 415] width 276 height 30
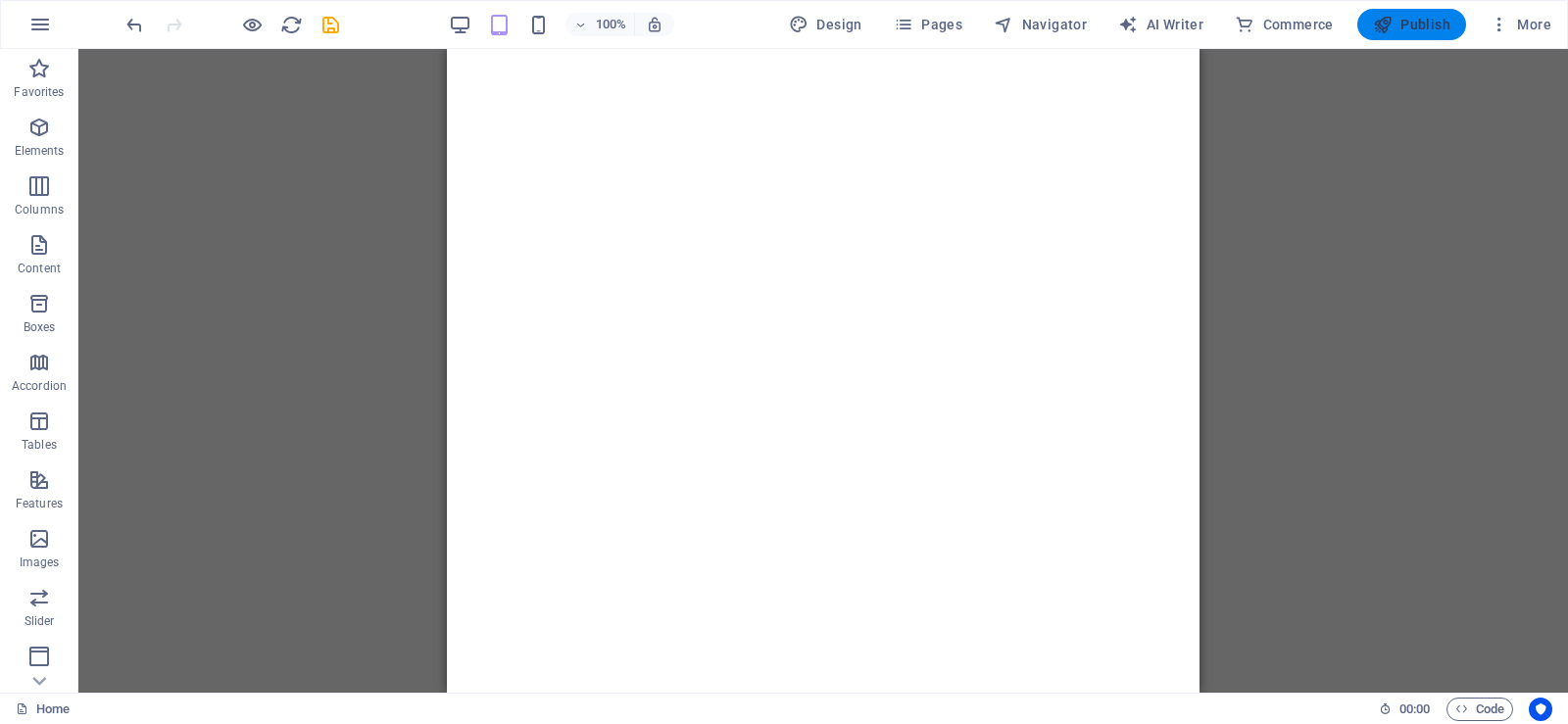
click at [1420, 23] on span "Publish" at bounding box center [1411, 25] width 77 height 20
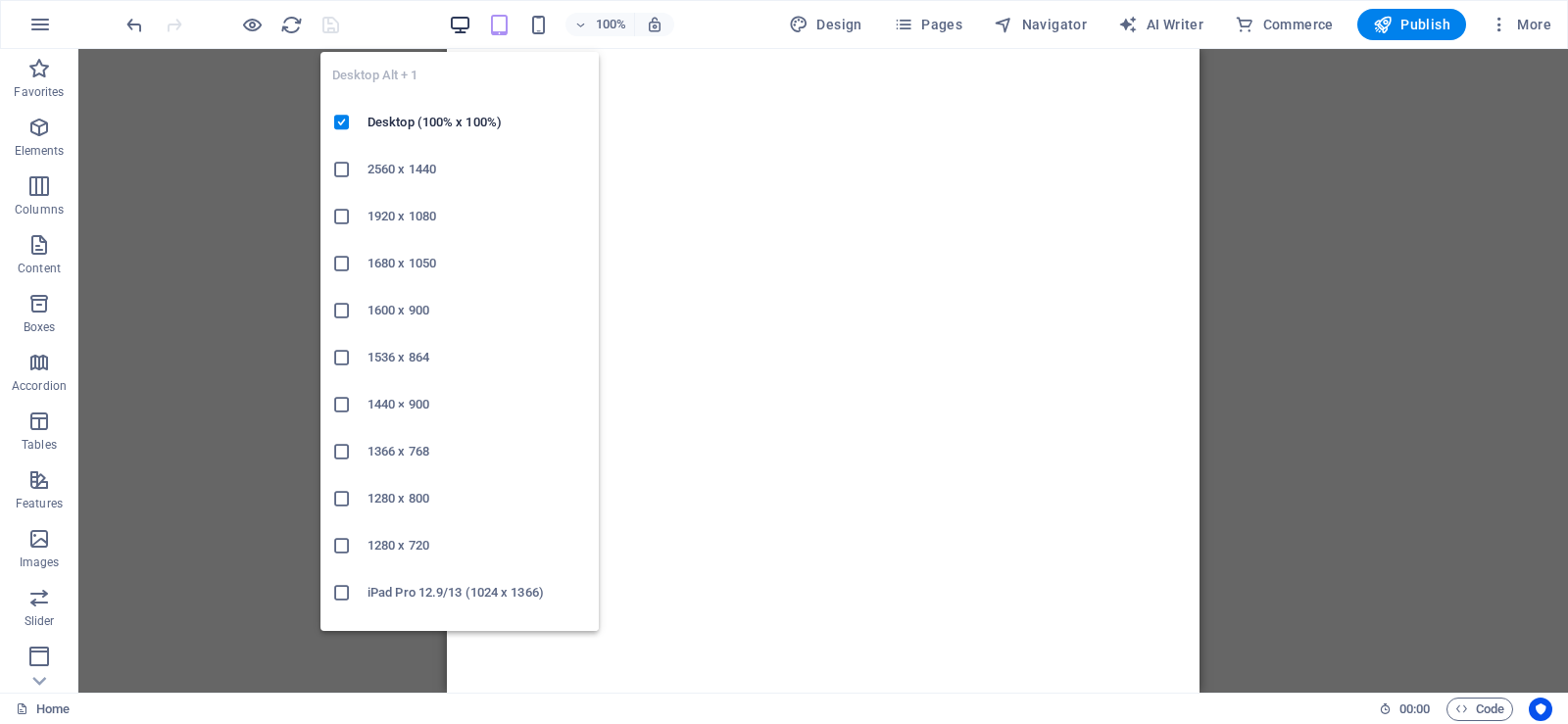
click at [458, 24] on icon "button" at bounding box center [460, 25] width 23 height 23
